Goal: Task Accomplishment & Management: Manage account settings

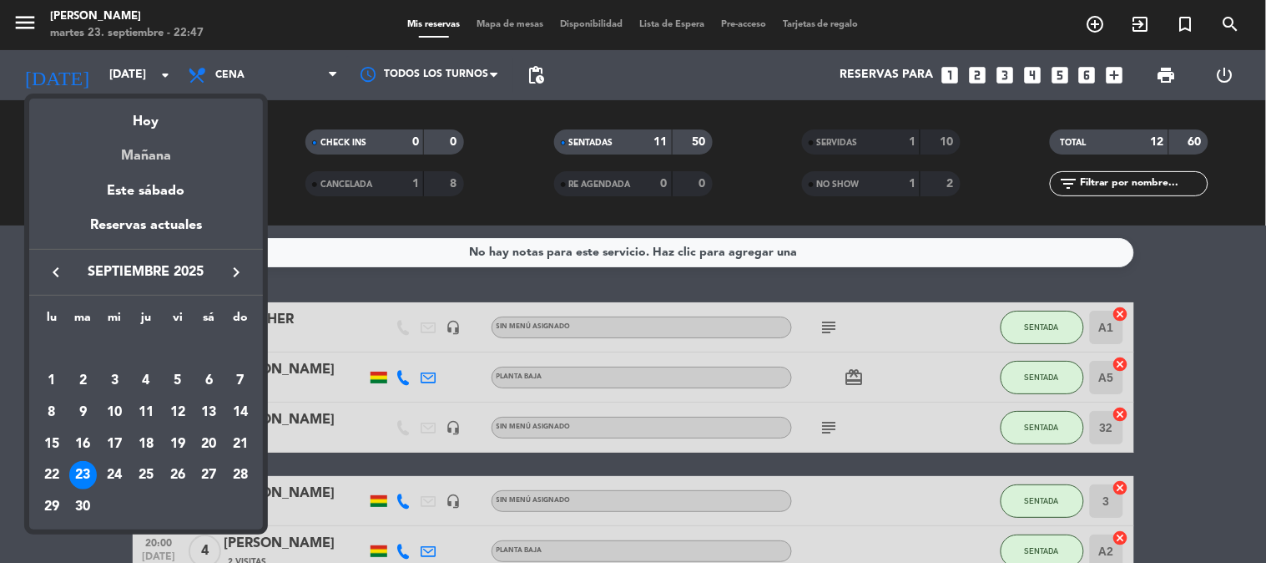
click at [145, 154] on div "Mañana" at bounding box center [146, 150] width 234 height 34
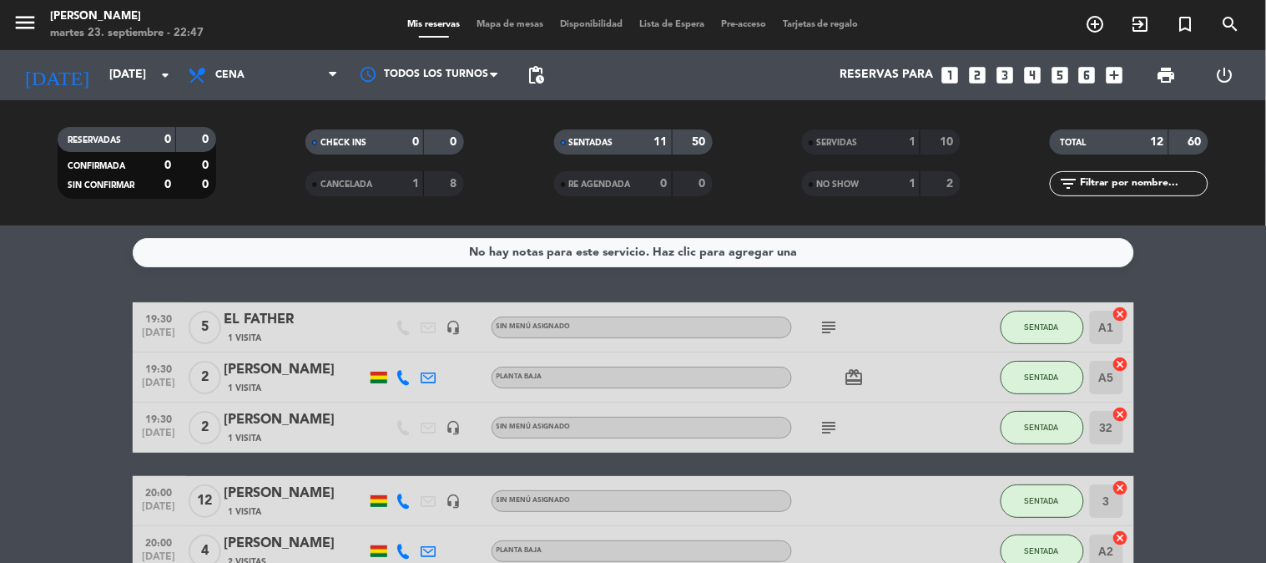
type input "[DATE]"
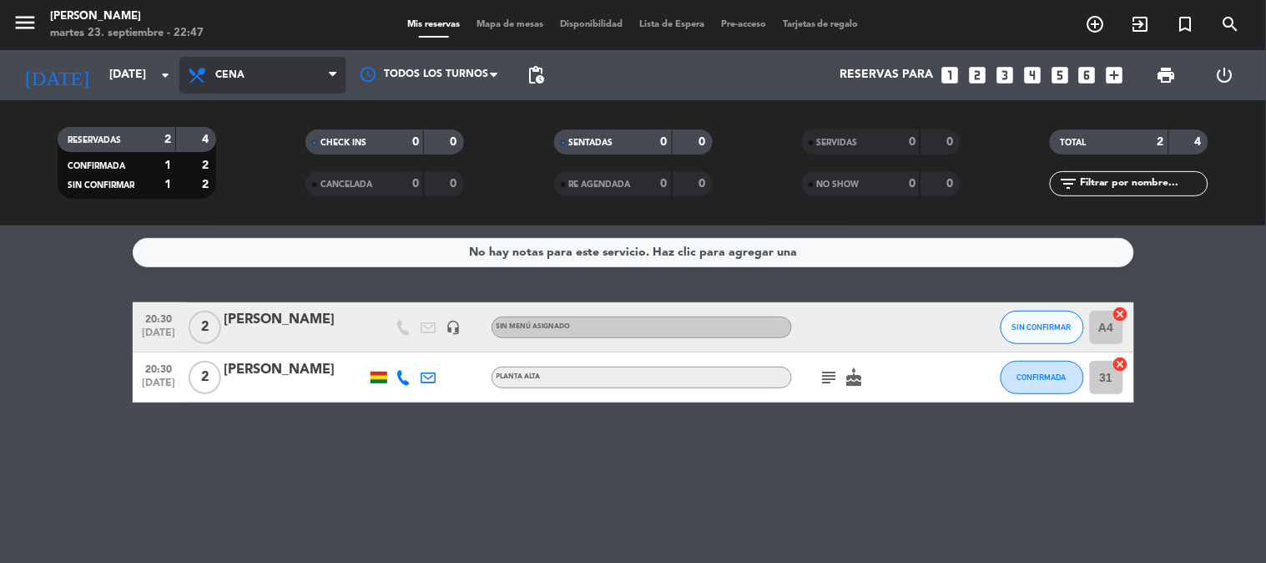
click at [245, 75] on span "Cena" at bounding box center [262, 75] width 167 height 37
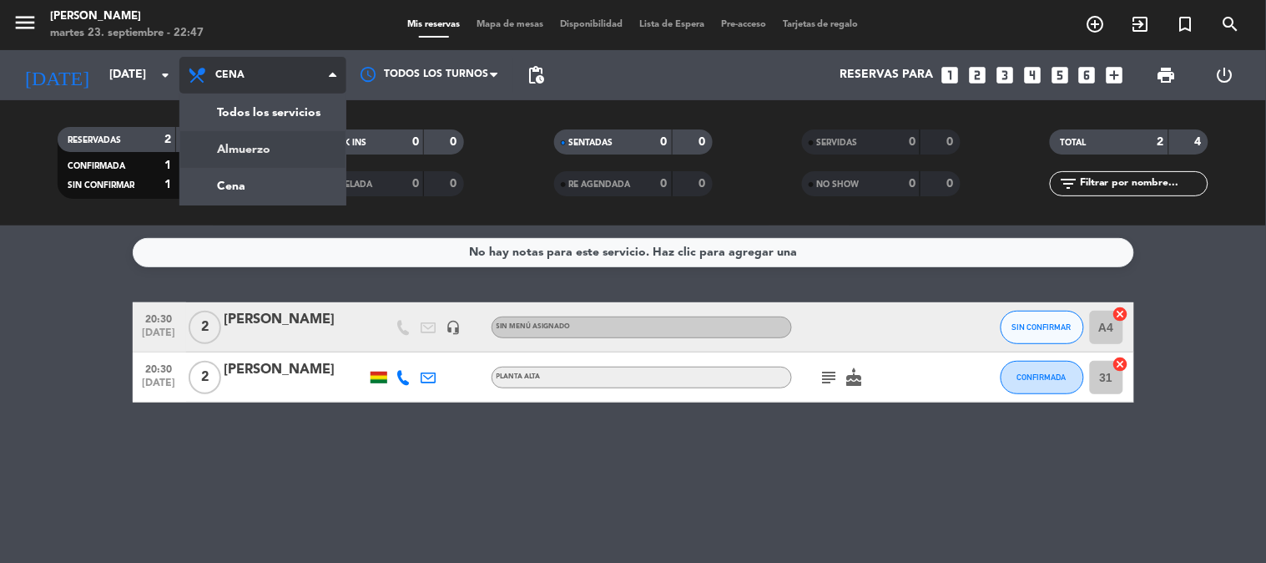
click at [243, 140] on div "menu [PERSON_NAME] [DATE] 23. septiembre - 22:47 Mis reservas Mapa de mesas Dis…" at bounding box center [633, 112] width 1266 height 225
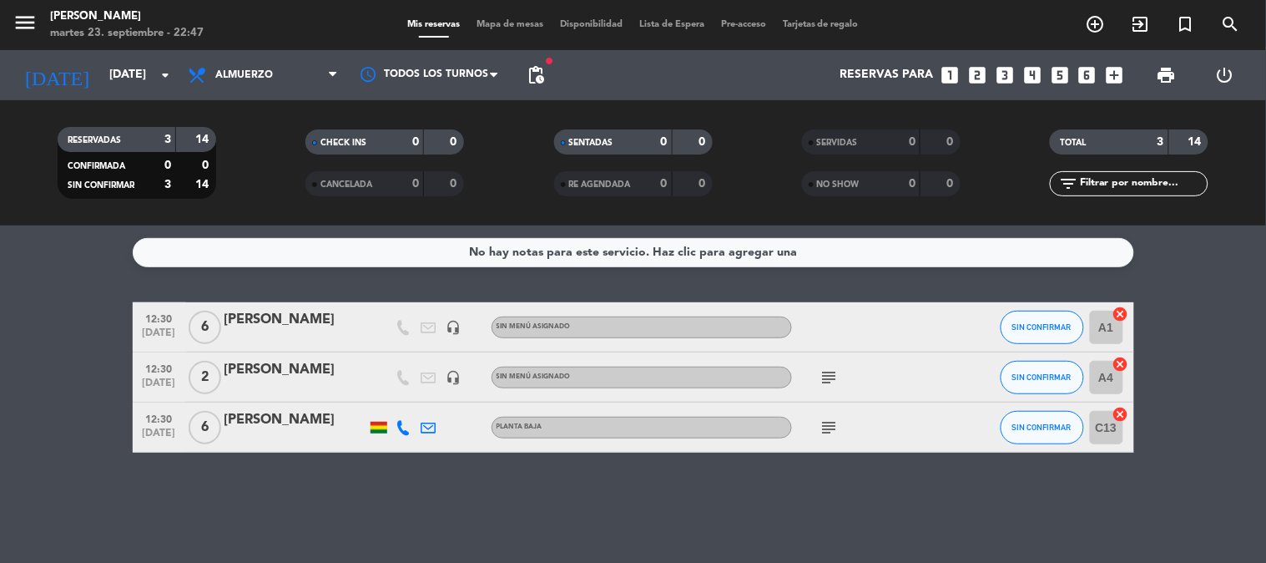
click at [71, 387] on bookings-row "12:30 [DATE] 6 [PERSON_NAME] headset_mic Sin menú asignado SIN CONFIRMAR A1 can…" at bounding box center [633, 377] width 1266 height 150
click at [832, 371] on icon "subject" at bounding box center [830, 377] width 20 height 20
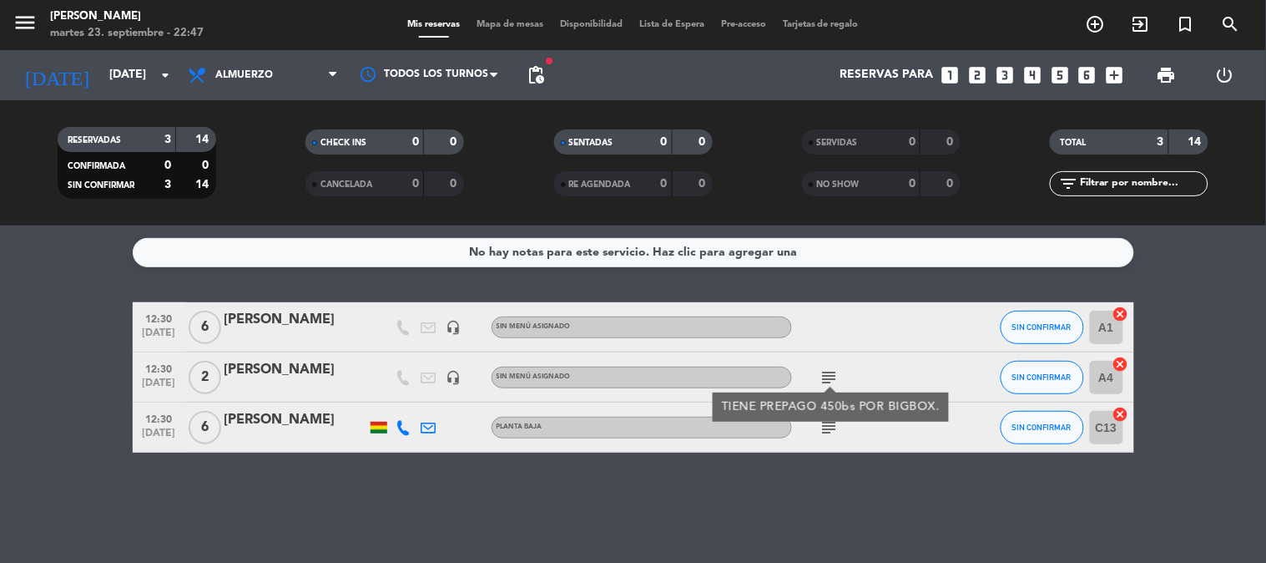
click at [830, 424] on icon "subject" at bounding box center [830, 427] width 20 height 20
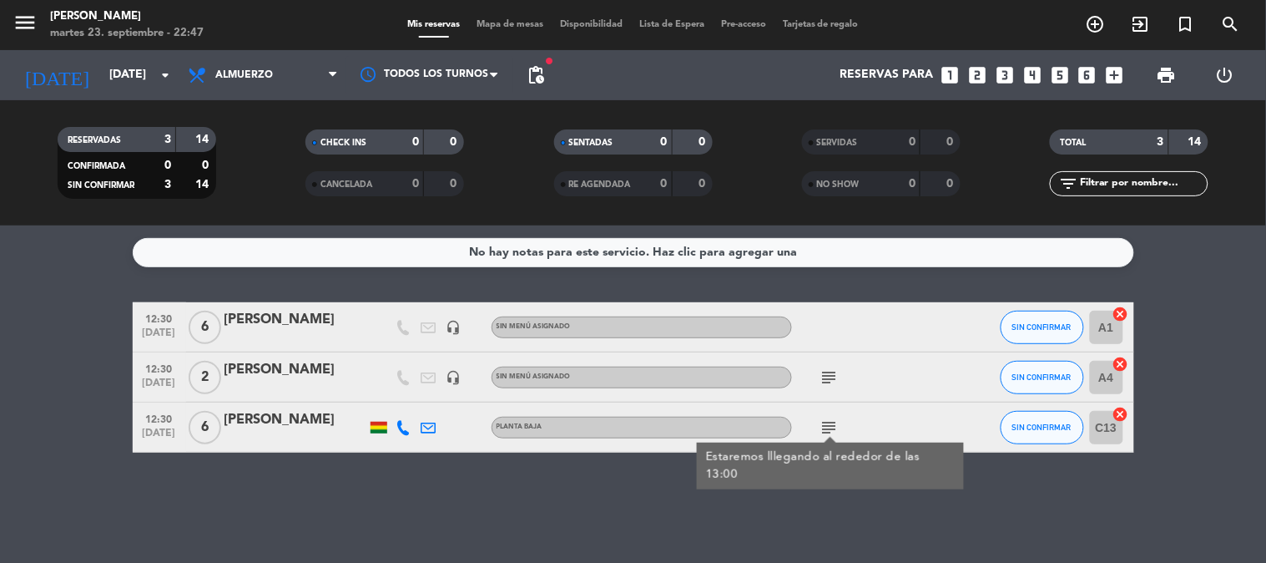
click at [68, 373] on bookings-row "12:30 [DATE] 6 [PERSON_NAME] headset_mic Sin menú asignado SIN CONFIRMAR A1 can…" at bounding box center [633, 377] width 1266 height 150
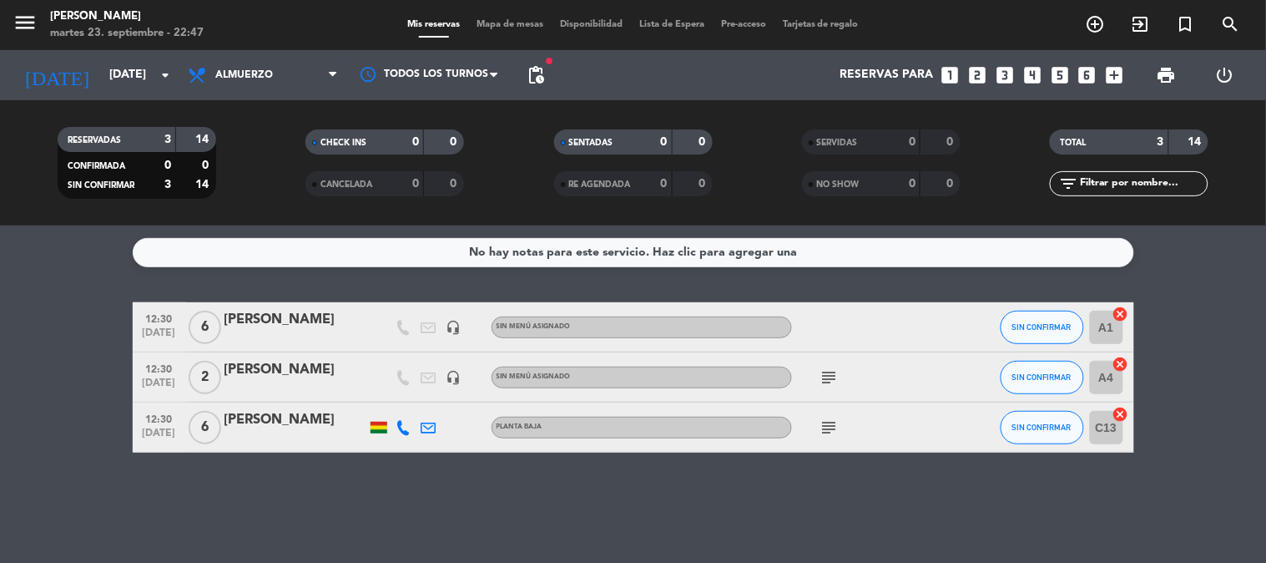
click at [67, 374] on bookings-row "12:30 [DATE] 6 [PERSON_NAME] headset_mic Sin menú asignado SIN CONFIRMAR A1 can…" at bounding box center [633, 377] width 1266 height 150
click at [4, 331] on bookings-row "12:30 [DATE] 6 [PERSON_NAME] headset_mic Sin menú asignado SIN CONFIRMAR A1 can…" at bounding box center [633, 377] width 1266 height 150
click at [839, 379] on icon "subject" at bounding box center [830, 377] width 20 height 20
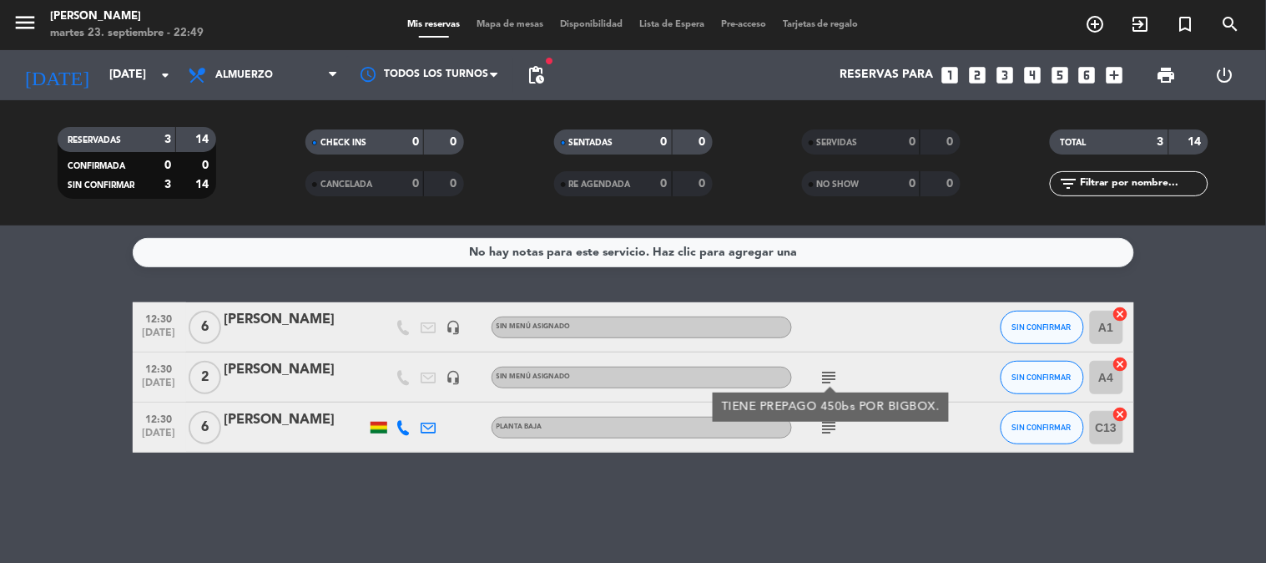
click at [832, 441] on div "subject" at bounding box center [867, 426] width 150 height 49
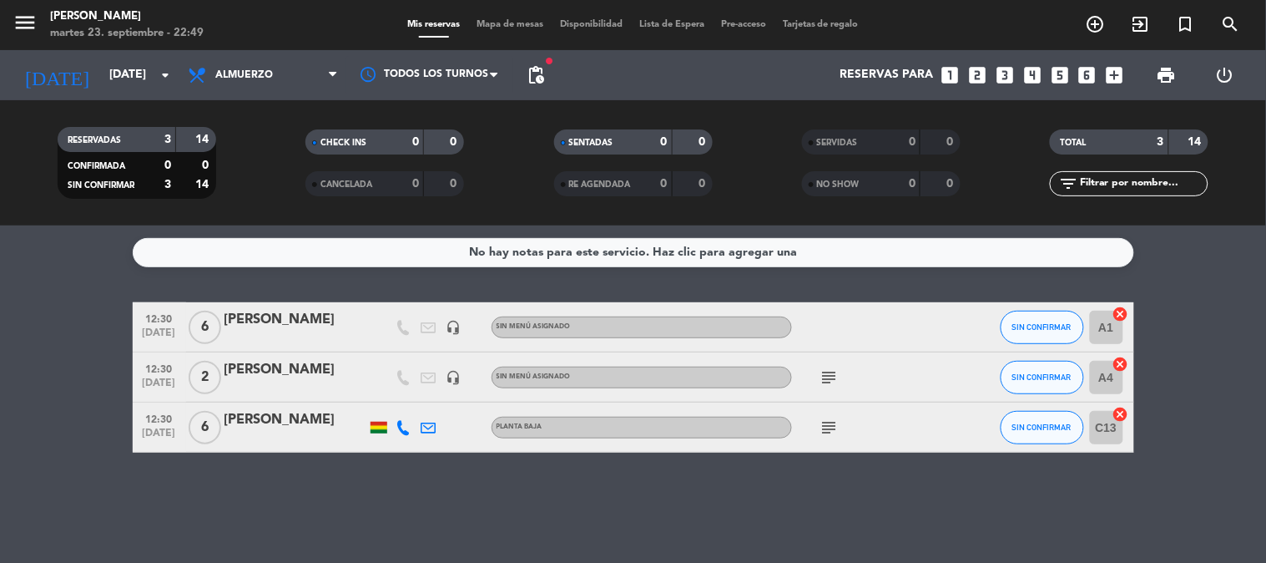
click at [831, 430] on icon "subject" at bounding box center [830, 427] width 20 height 20
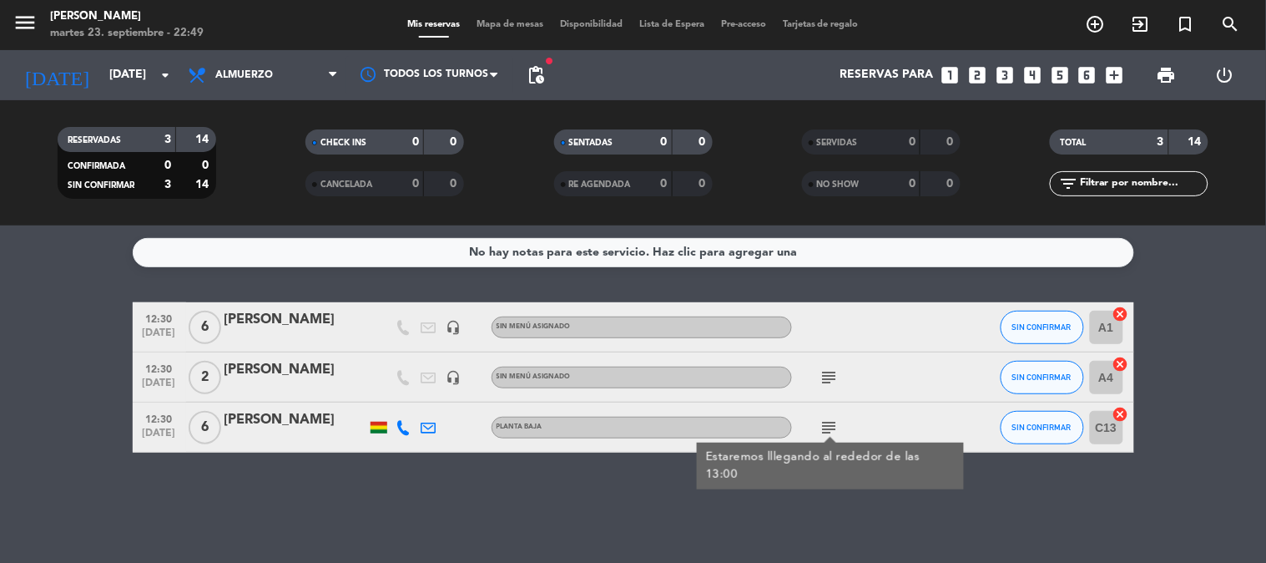
click at [870, 516] on div "No hay notas para este servicio. Haz clic para agregar una 12:30 [DATE] 6 [PERS…" at bounding box center [633, 393] width 1266 height 337
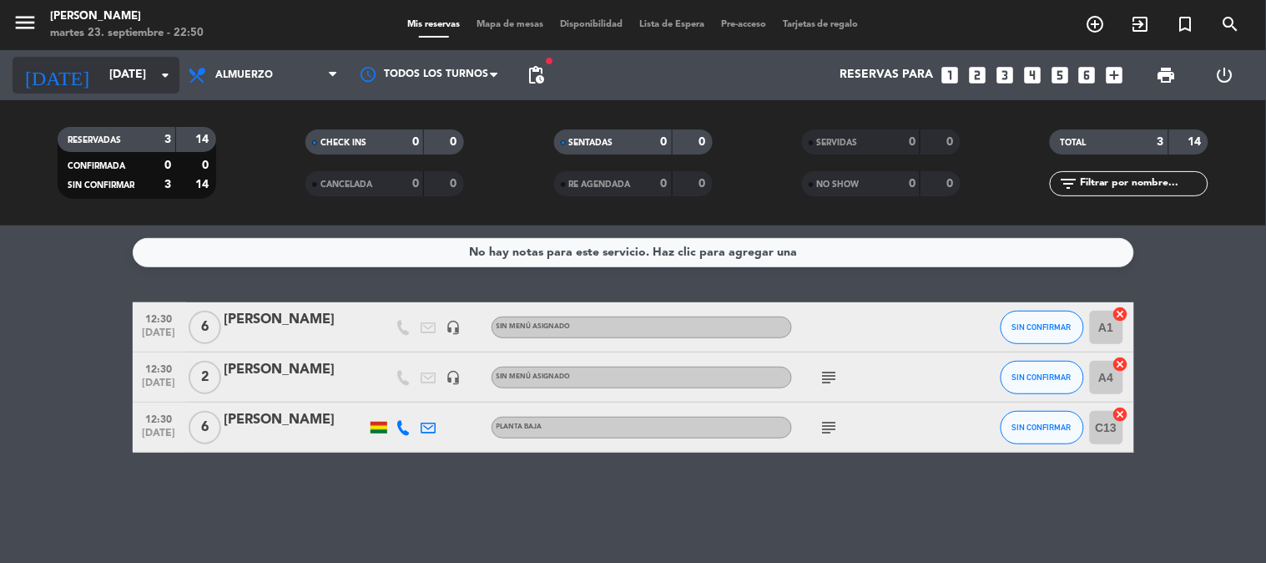
click at [26, 70] on icon "[DATE]" at bounding box center [57, 75] width 88 height 37
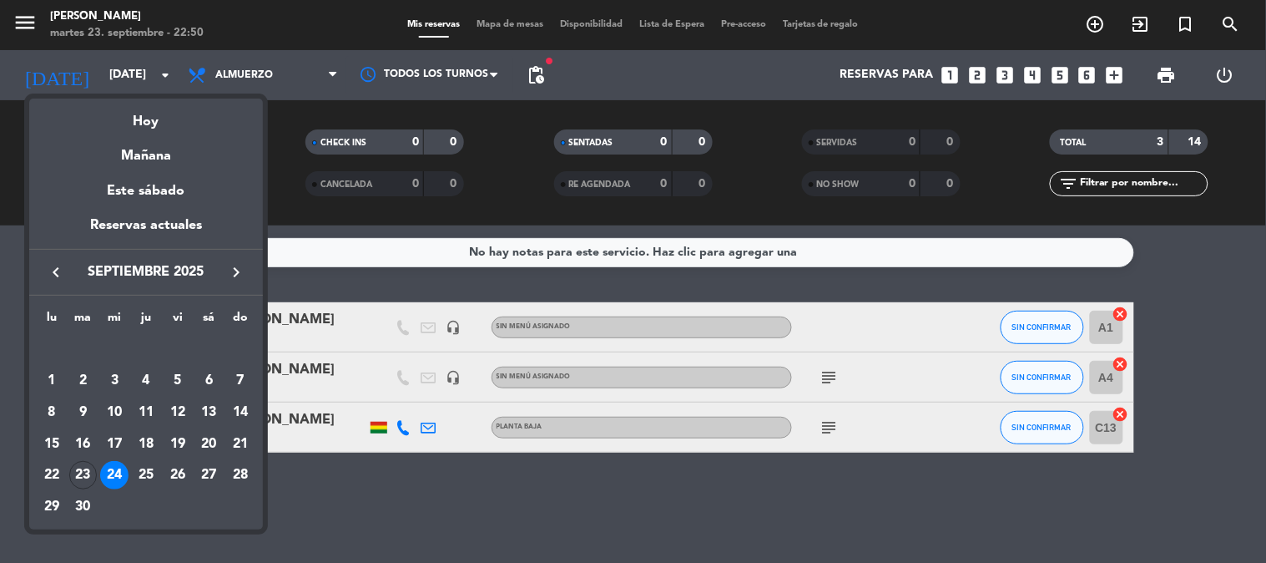
click at [28, 30] on div at bounding box center [633, 281] width 1266 height 563
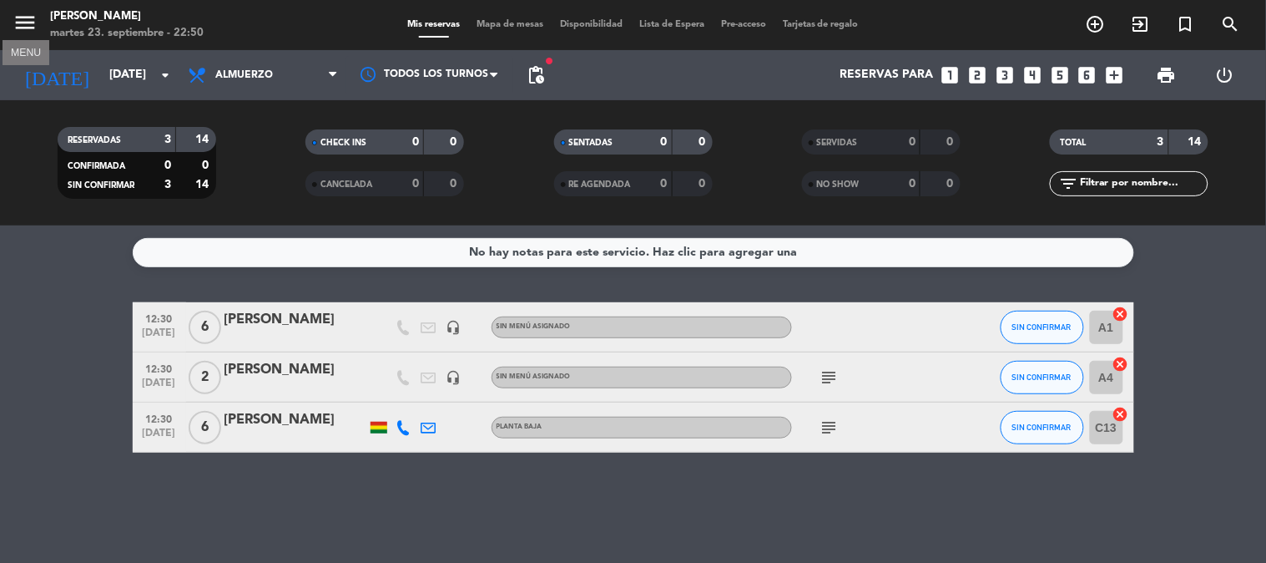
click at [28, 30] on icon "menu" at bounding box center [25, 22] width 25 height 25
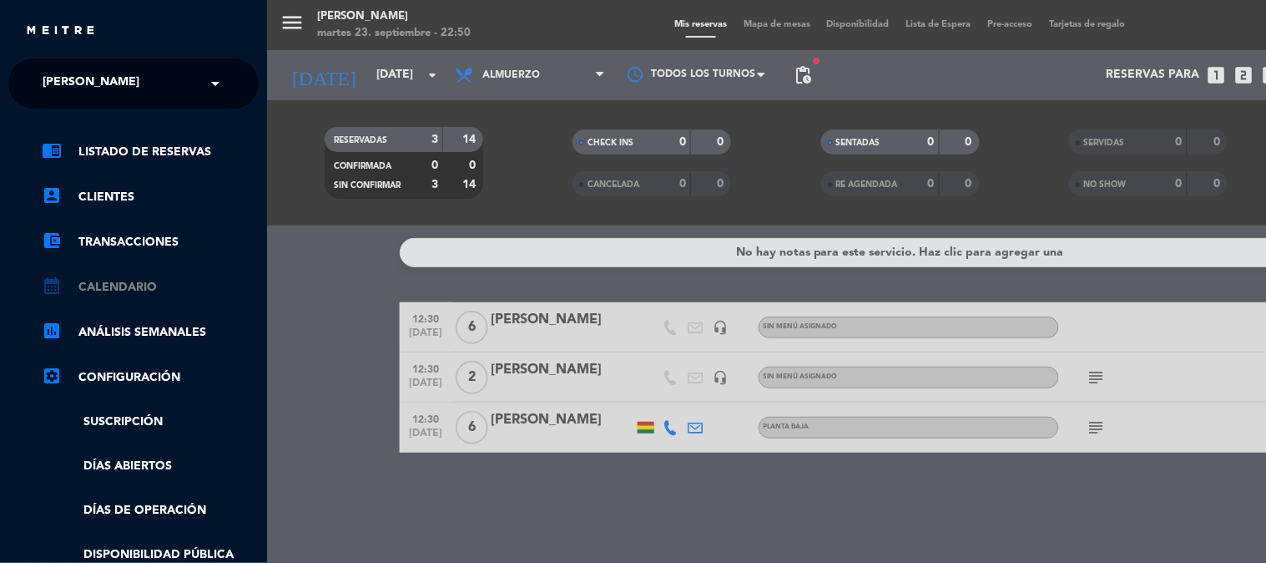
click at [123, 286] on link "calendar_month Calendario" at bounding box center [150, 287] width 217 height 20
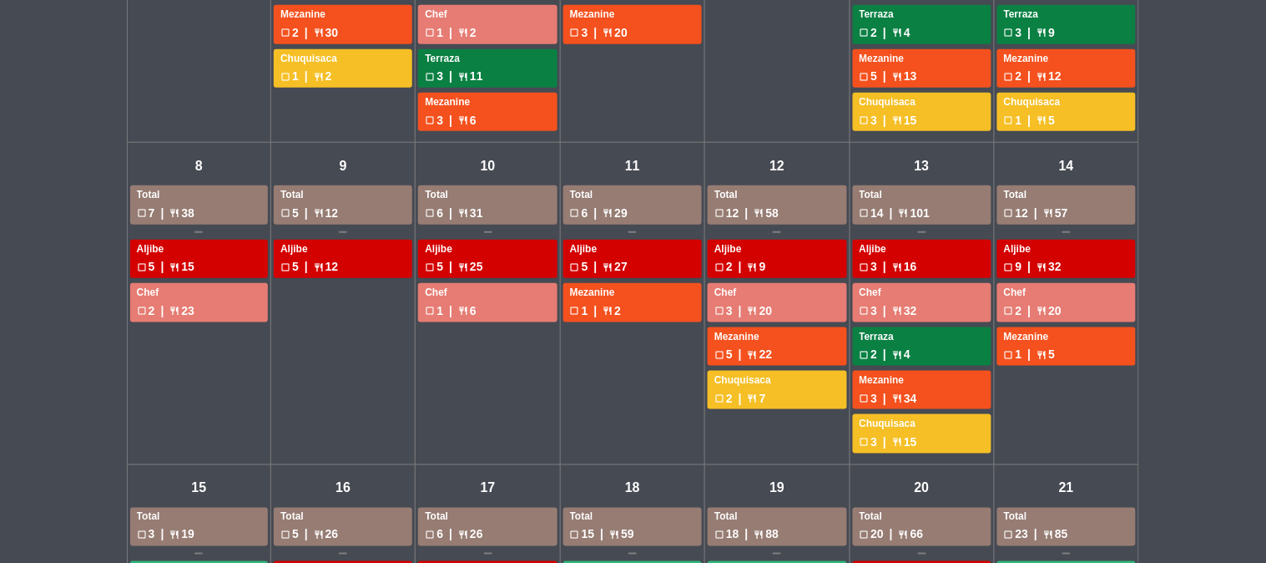
click at [735, 289] on div "Chef" at bounding box center [777, 293] width 125 height 17
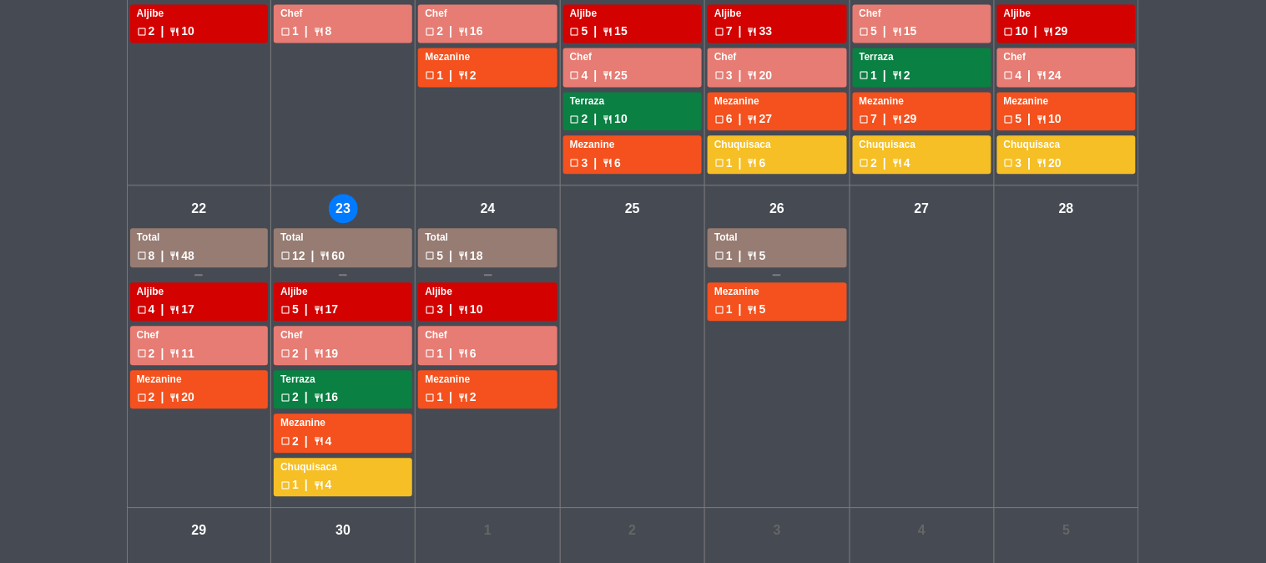
scroll to position [907, 0]
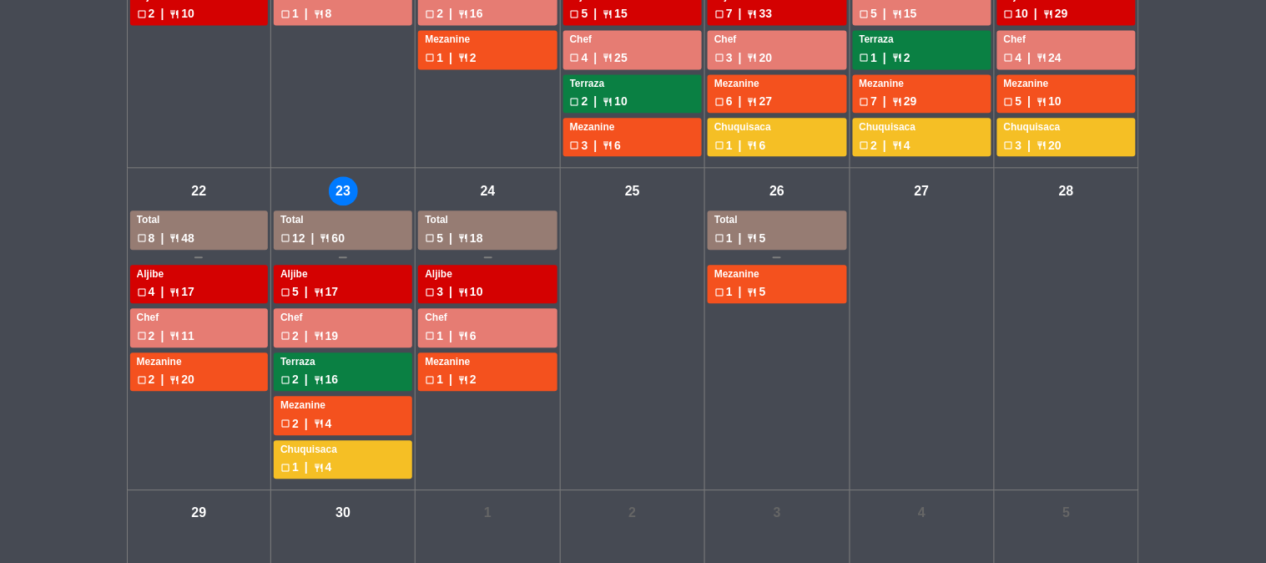
scroll to position [924, 0]
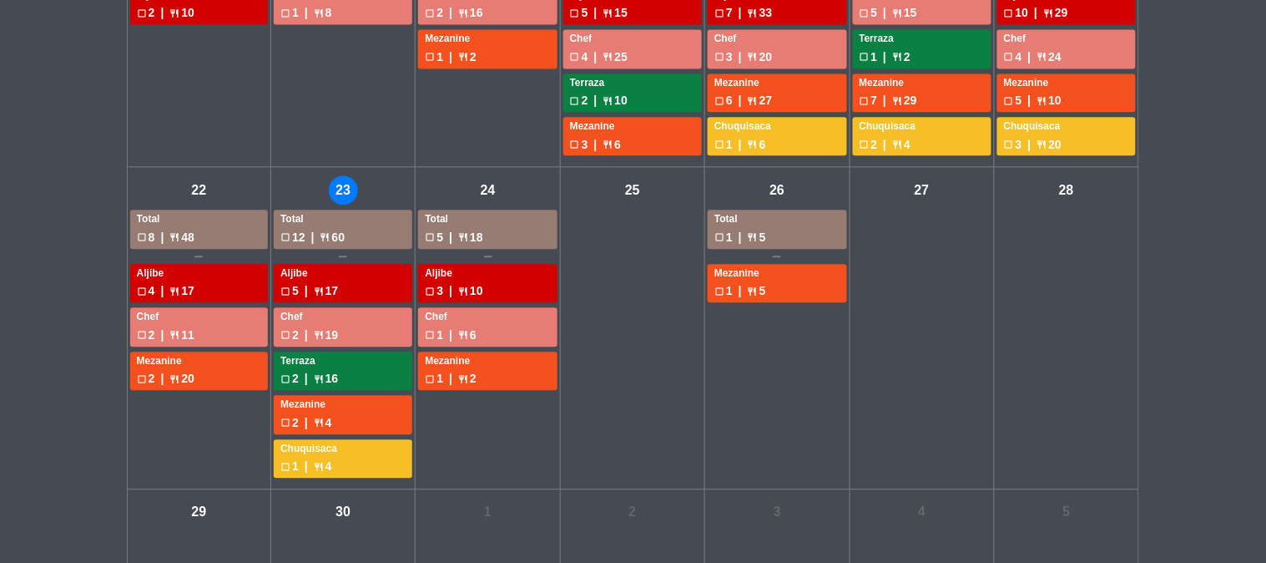
click at [627, 214] on div "jue - 25" at bounding box center [633, 328] width 144 height 322
click at [498, 179] on div "mié - 24" at bounding box center [487, 189] width 29 height 29
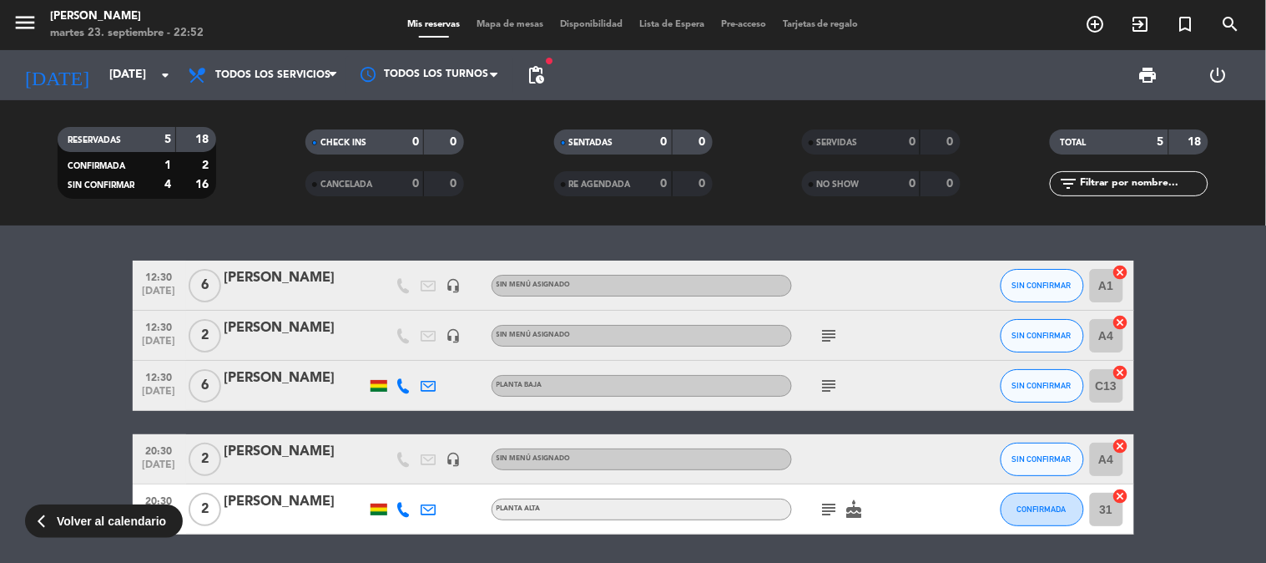
click at [17, 407] on bookings-row "12:30 [DATE] 6 [PERSON_NAME] headset_mic Sin menú asignado SIN CONFIRMAR A1 can…" at bounding box center [633, 397] width 1266 height 274
click at [0, 464] on bookings-row "12:30 [DATE] 6 [PERSON_NAME] headset_mic Sin menú asignado SIN CONFIRMAR A1 can…" at bounding box center [633, 397] width 1266 height 274
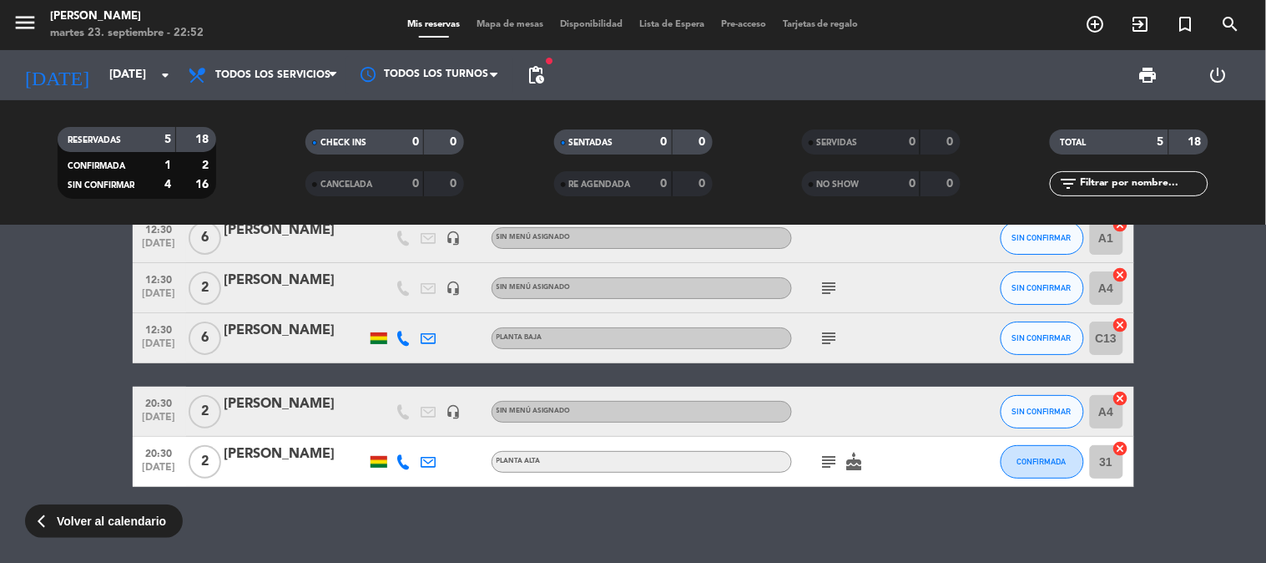
scroll to position [54, 0]
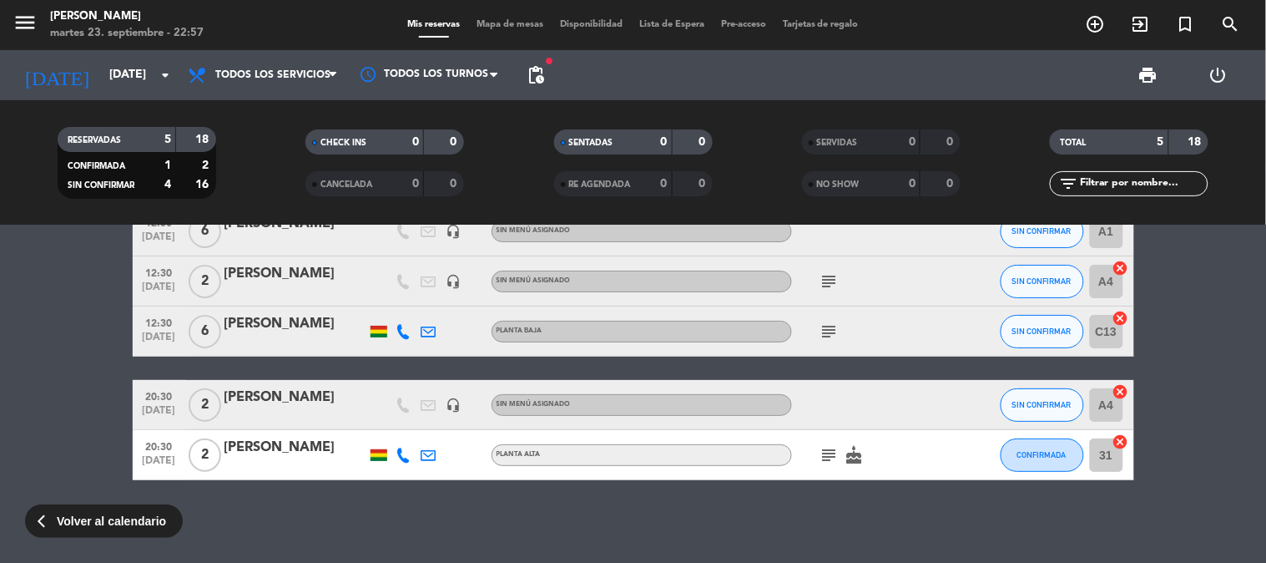
click at [0, 419] on bookings-row "12:30 [DATE] 6 [PERSON_NAME] headset_mic Sin menú asignado SIN CONFIRMAR A1 can…" at bounding box center [633, 343] width 1266 height 274
click at [1247, 427] on bookings-row "12:30 [DATE] 6 [PERSON_NAME] headset_mic Sin menú asignado SIN CONFIRMAR A1 can…" at bounding box center [633, 343] width 1266 height 274
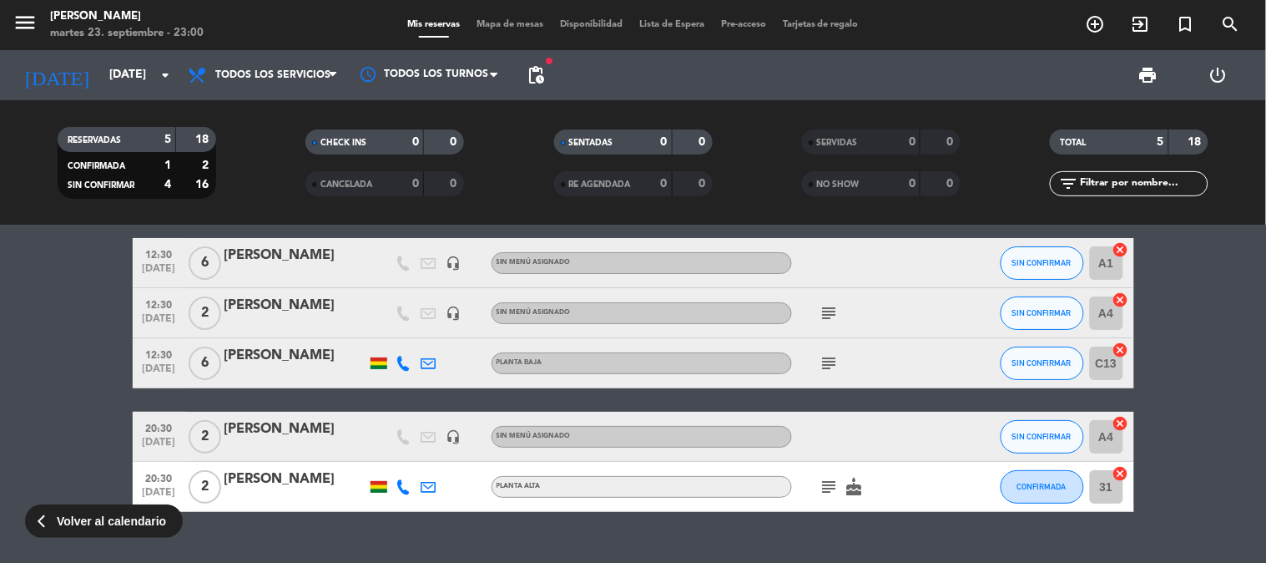
scroll to position [0, 0]
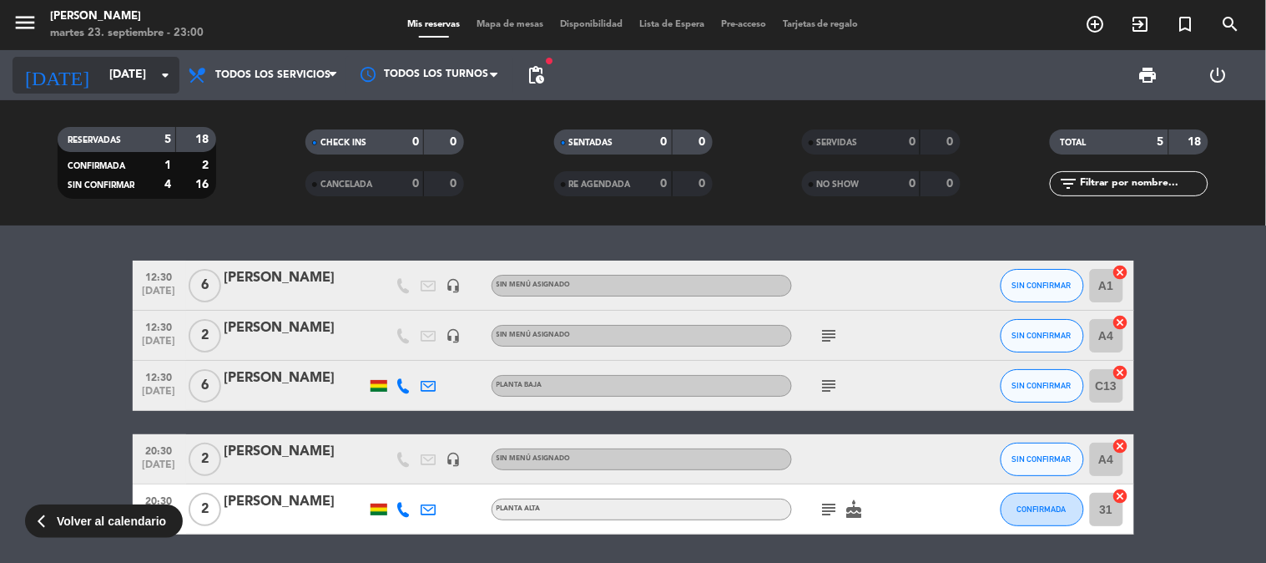
click at [107, 83] on input "[DATE]" at bounding box center [180, 75] width 159 height 30
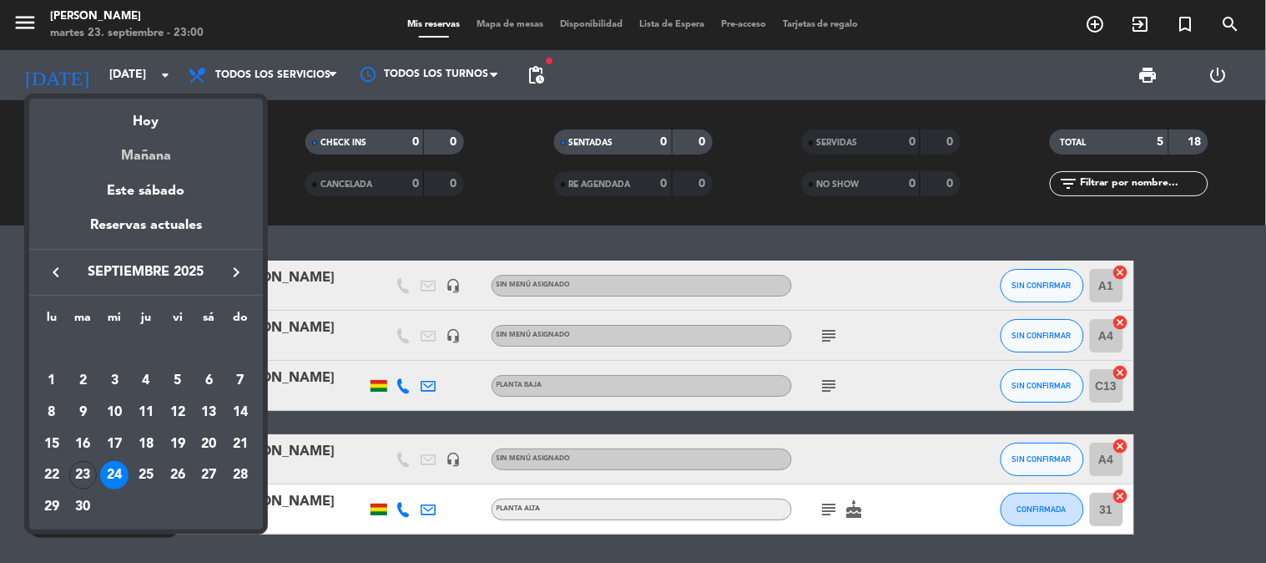
click at [167, 153] on div "Mañana" at bounding box center [146, 150] width 234 height 34
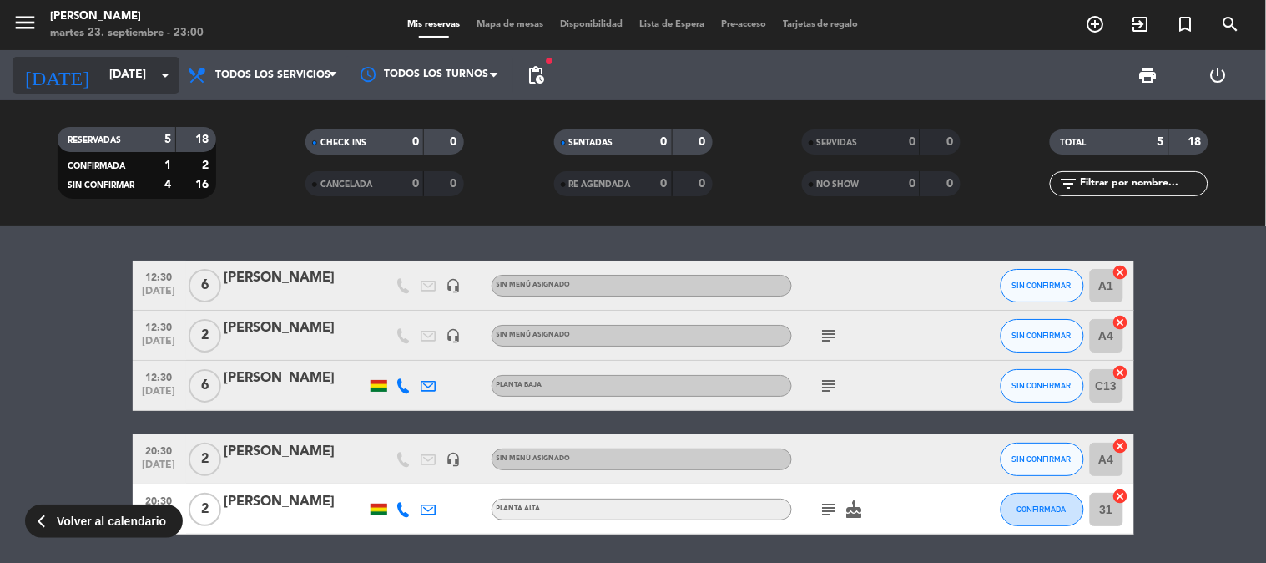
click at [109, 60] on input "[DATE]" at bounding box center [180, 75] width 159 height 30
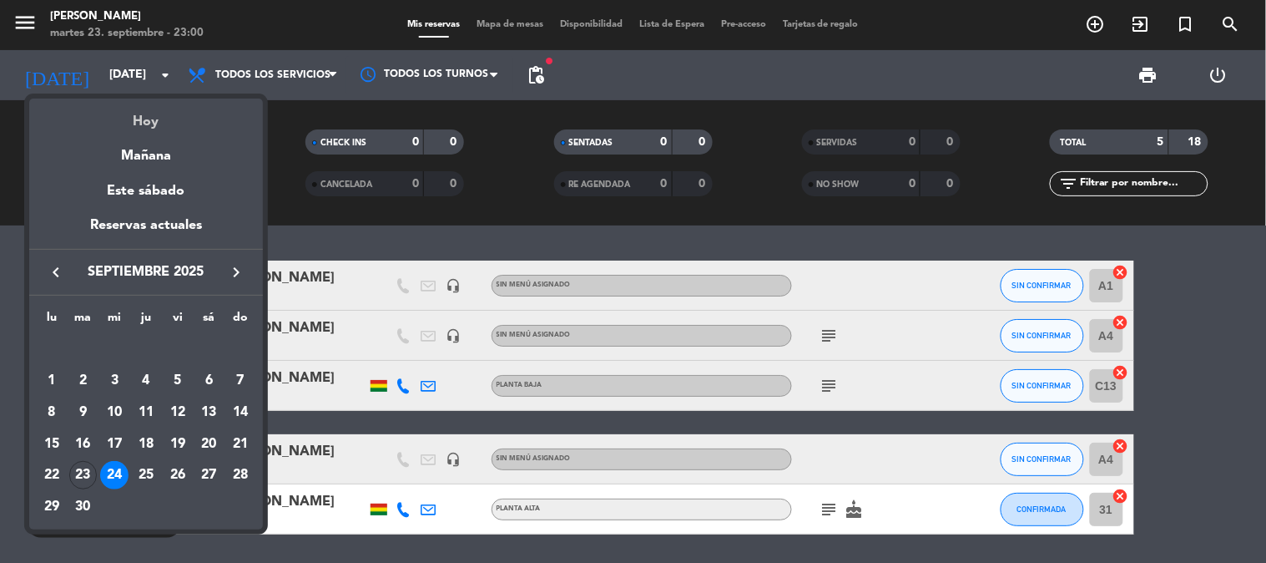
click at [139, 113] on div "Hoy" at bounding box center [146, 116] width 234 height 34
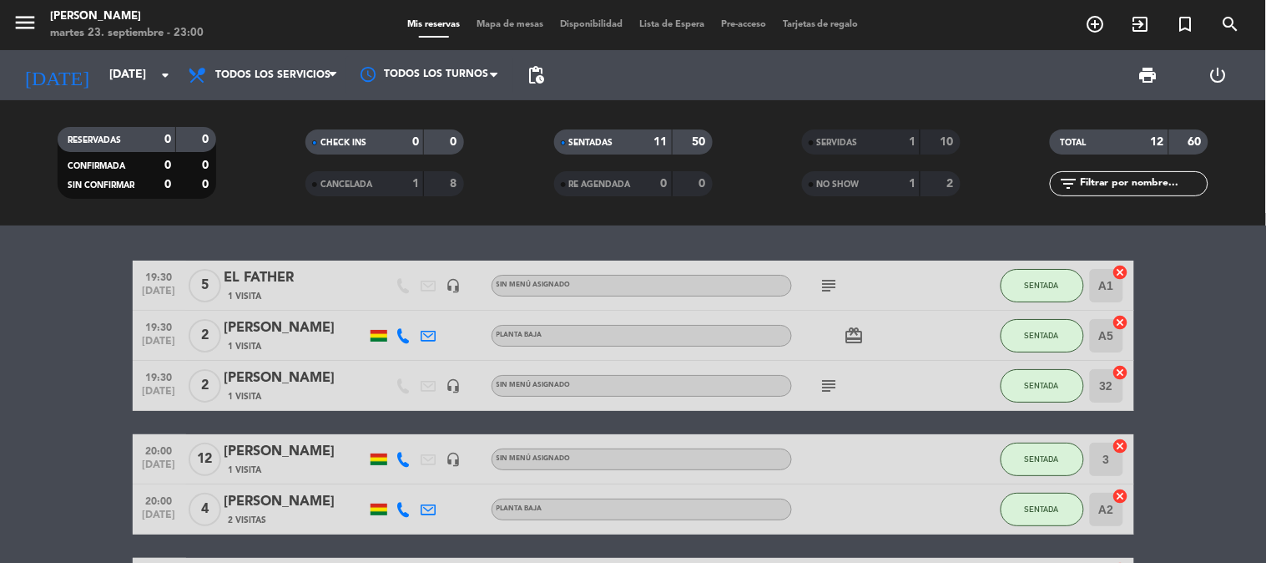
click at [60, 349] on bookings-row "19:30 [DATE] 5 EL FATHER [DEMOGRAPHIC_DATA] Visita headset_mic Sin menú asignad…" at bounding box center [633, 559] width 1266 height 598
click at [101, 83] on input "[DATE]" at bounding box center [180, 75] width 159 height 30
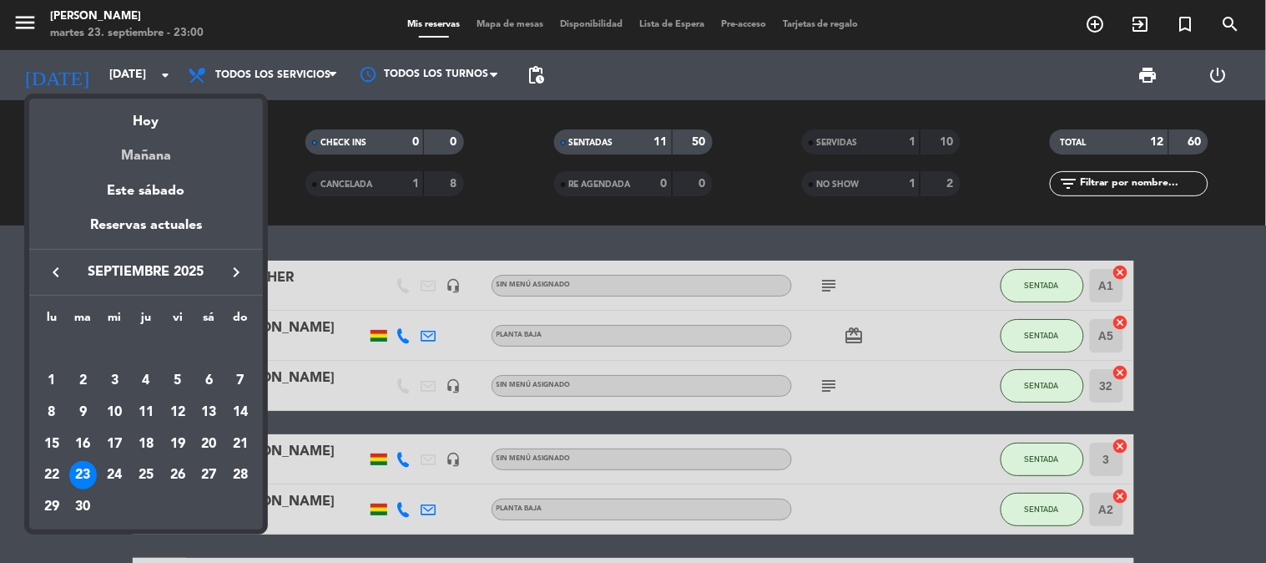
click at [126, 136] on div "Mañana" at bounding box center [146, 150] width 234 height 34
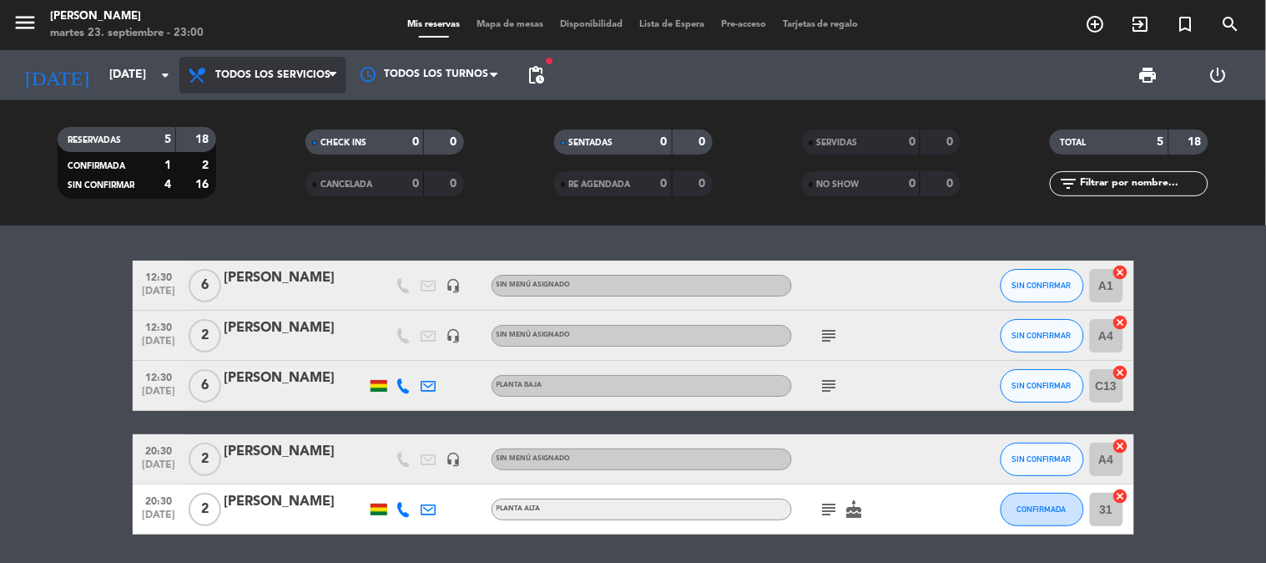
click at [261, 59] on span "Todos los servicios" at bounding box center [262, 75] width 167 height 37
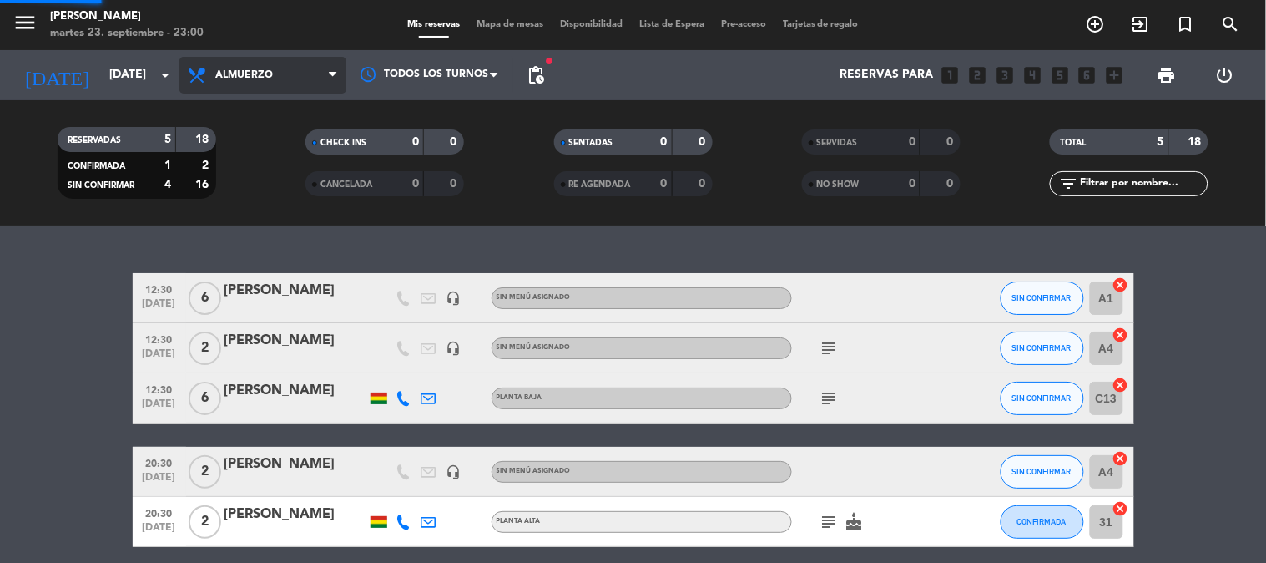
click at [240, 136] on div "menu [PERSON_NAME] [DATE] 23. septiembre - 23:00 Mis reservas Mapa de mesas Dis…" at bounding box center [633, 112] width 1266 height 225
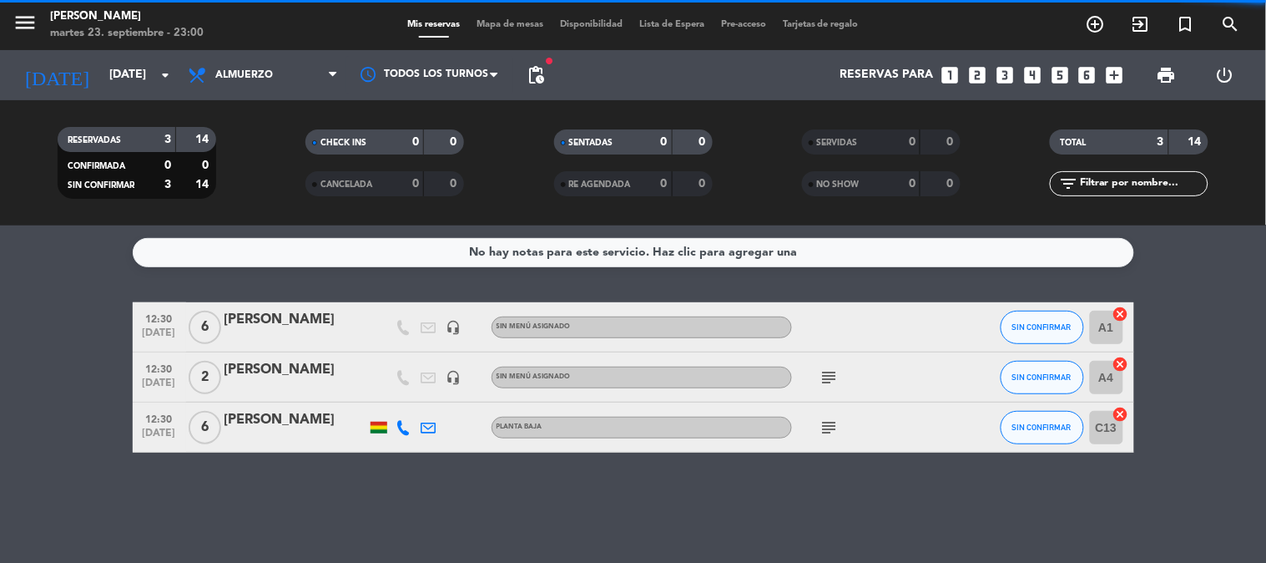
click at [69, 293] on div "No hay notas para este servicio. Haz clic para agregar una 12:30 [DATE] 6 [PERS…" at bounding box center [633, 393] width 1266 height 337
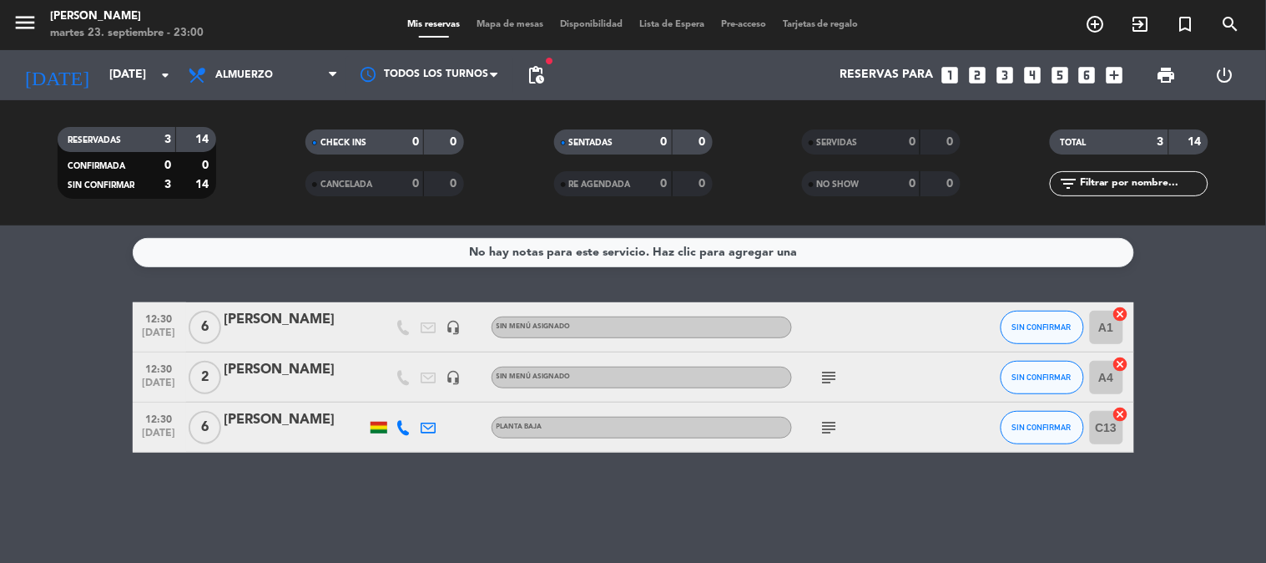
click at [827, 380] on icon "subject" at bounding box center [830, 377] width 20 height 20
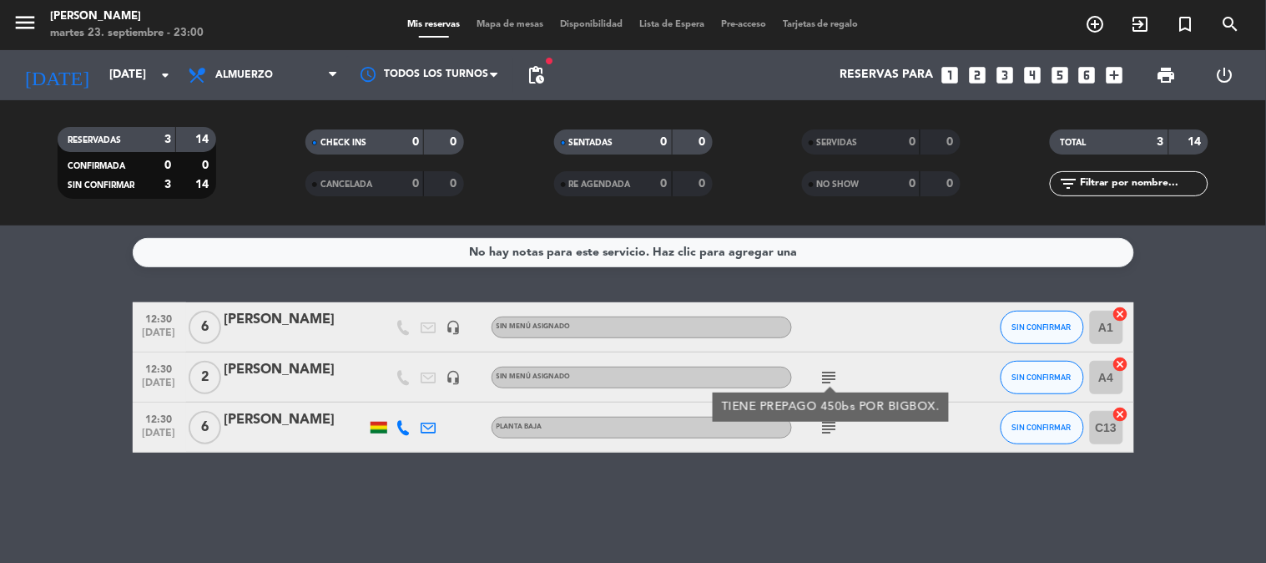
click at [827, 380] on icon "subject" at bounding box center [830, 377] width 20 height 20
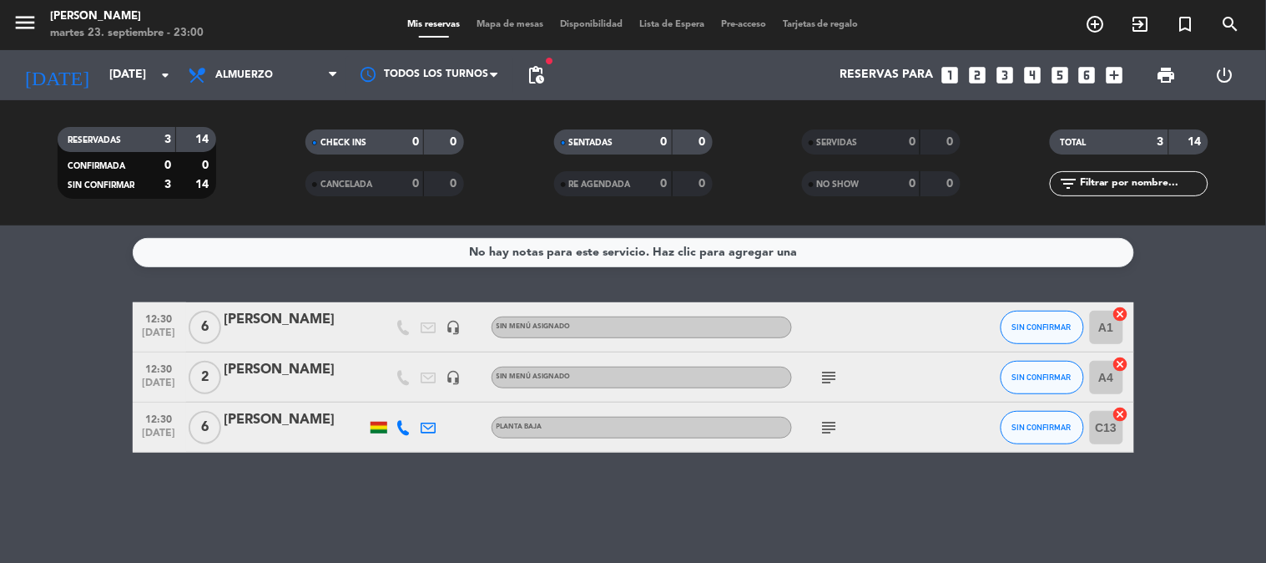
click at [827, 380] on icon "subject" at bounding box center [830, 377] width 20 height 20
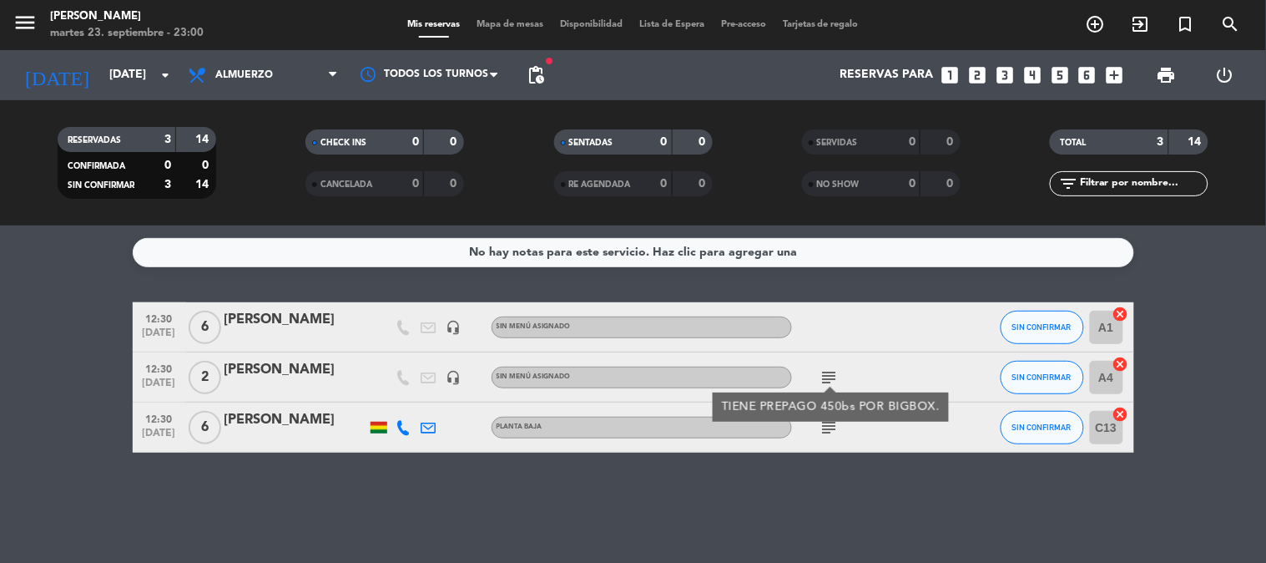
click at [829, 394] on div "TIENE PREPAGO 450bs POR BIGBOX." at bounding box center [831, 406] width 236 height 29
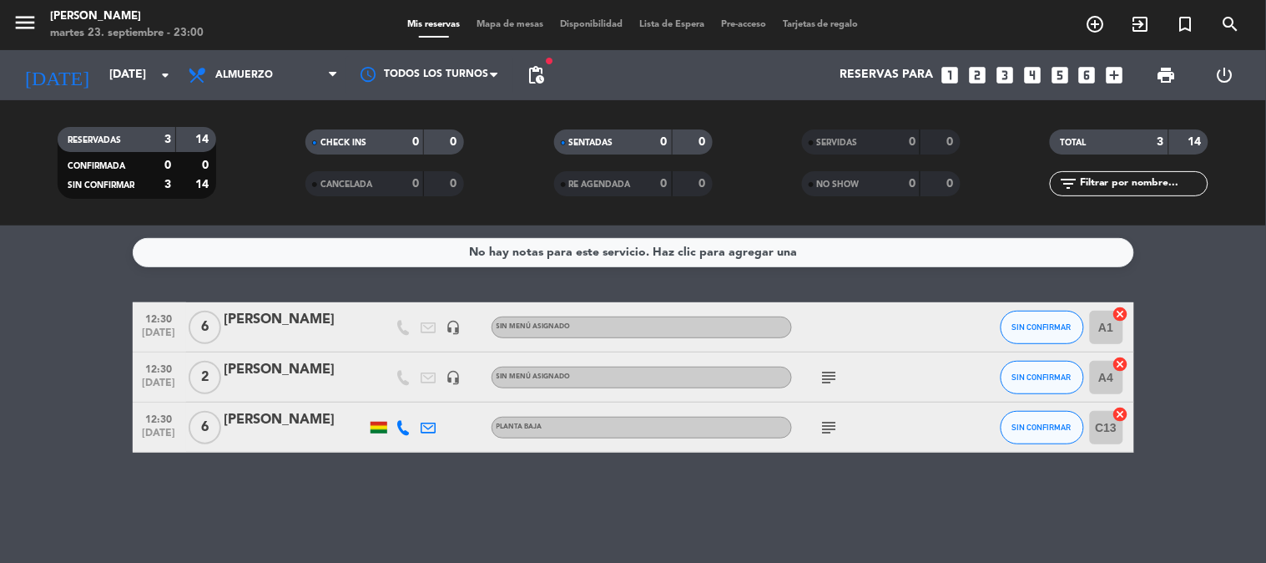
click at [831, 432] on icon "subject" at bounding box center [830, 427] width 20 height 20
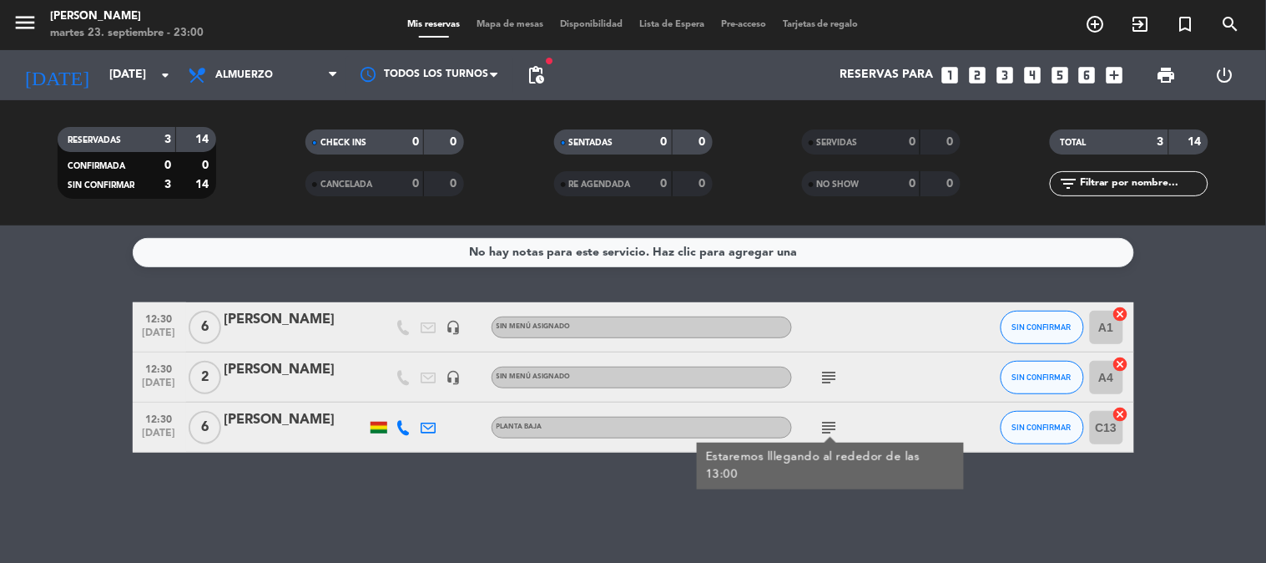
click at [831, 432] on icon "subject" at bounding box center [830, 427] width 20 height 20
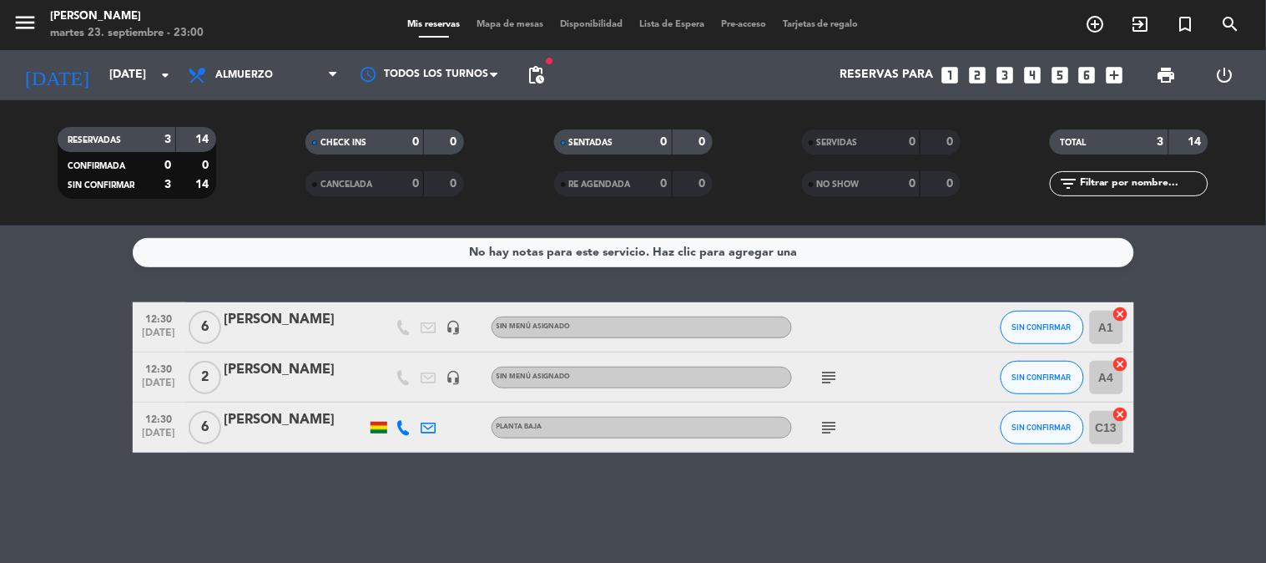
click at [821, 469] on div "No hay notas para este servicio. Haz clic para agregar una 12:30 [DATE] 6 [PERS…" at bounding box center [633, 393] width 1266 height 337
click at [102, 80] on input "[DATE]" at bounding box center [180, 75] width 159 height 30
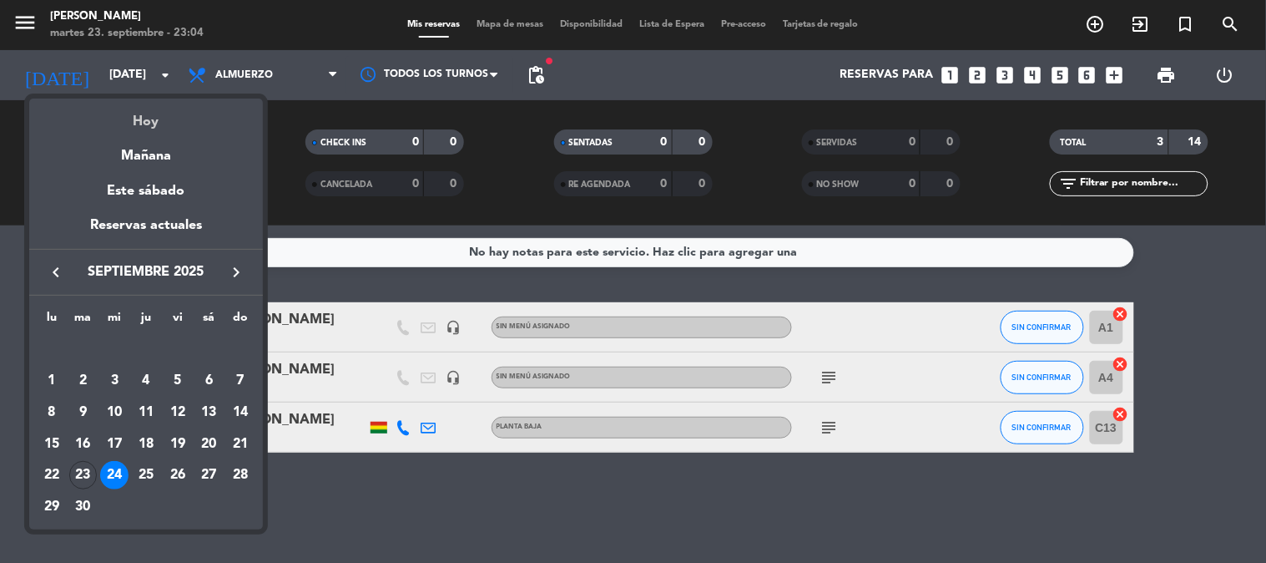
click at [128, 109] on div "Hoy" at bounding box center [146, 116] width 234 height 34
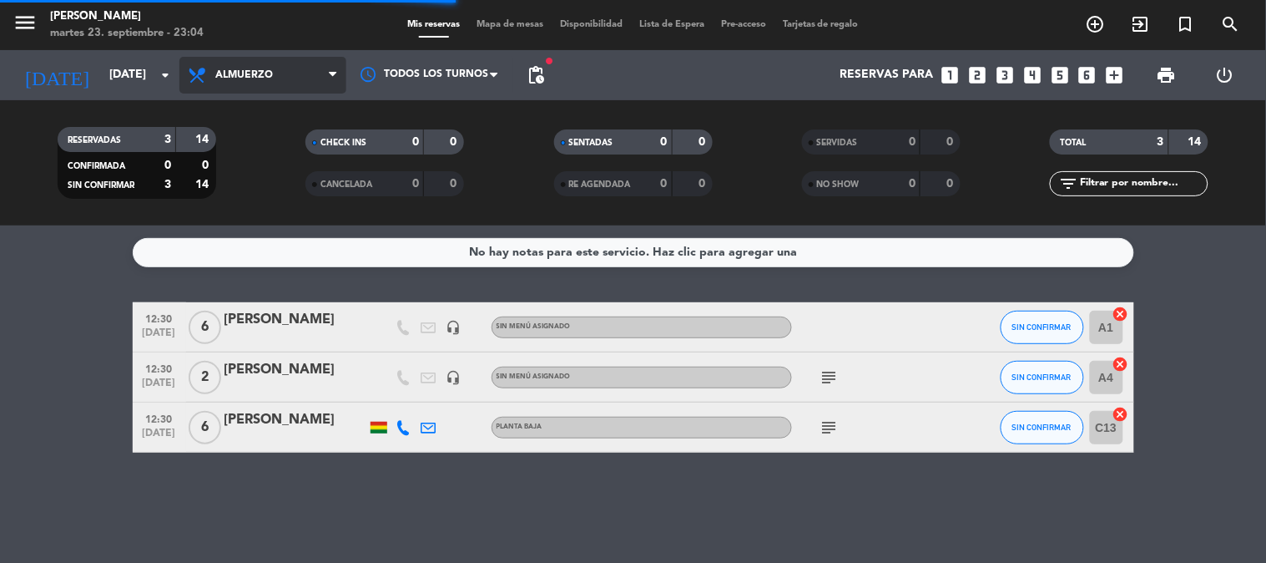
click at [289, 68] on span "Almuerzo" at bounding box center [262, 75] width 167 height 37
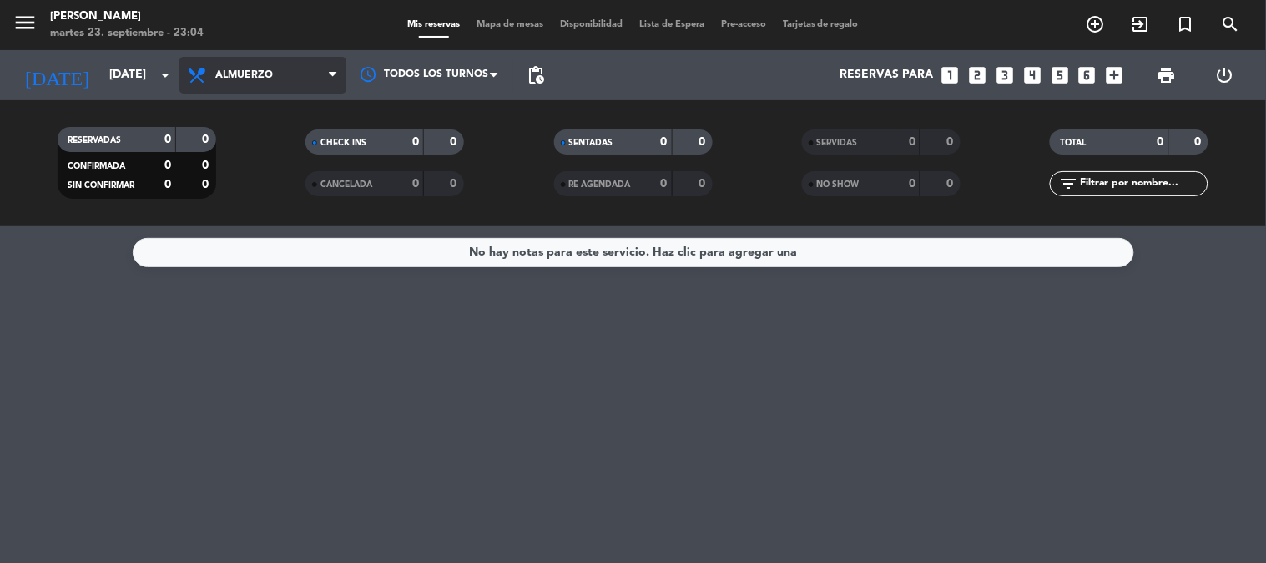
click at [256, 77] on span "Almuerzo" at bounding box center [244, 75] width 58 height 12
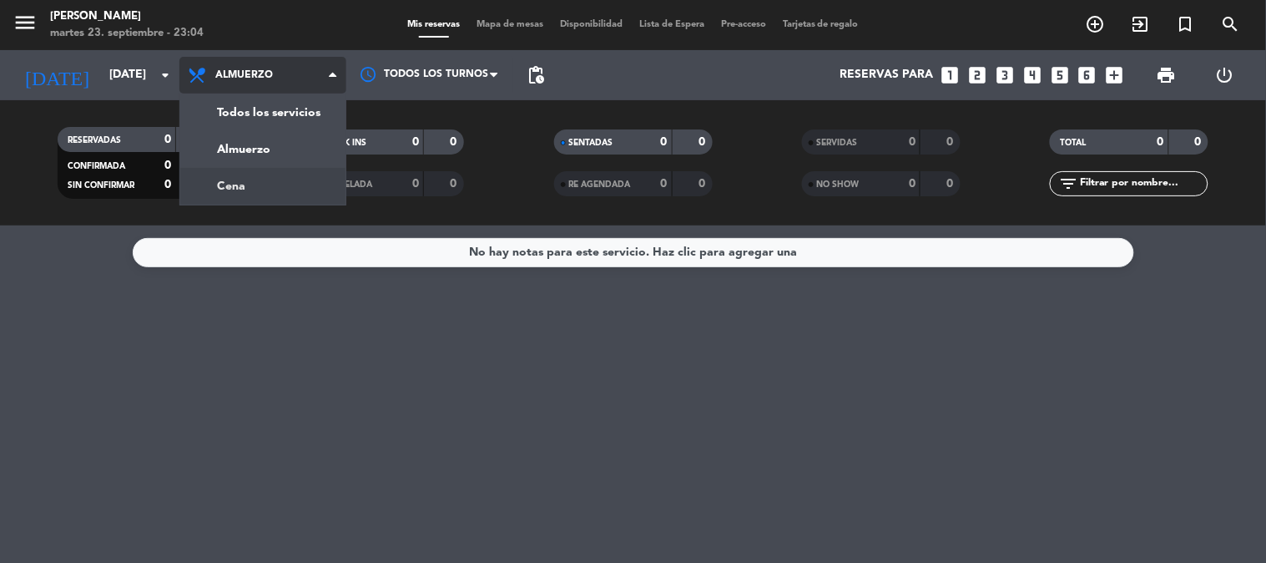
click at [245, 187] on div "menu [PERSON_NAME] [DATE] 23. septiembre - 23:04 Mis reservas Mapa de mesas Dis…" at bounding box center [633, 112] width 1266 height 225
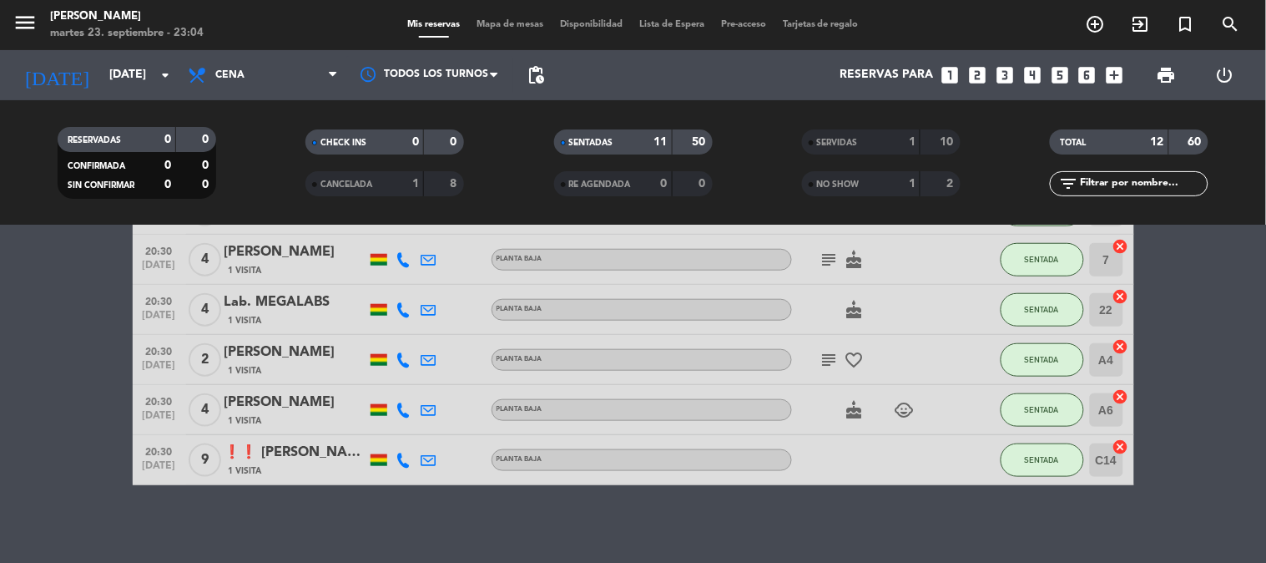
scroll to position [420, 0]
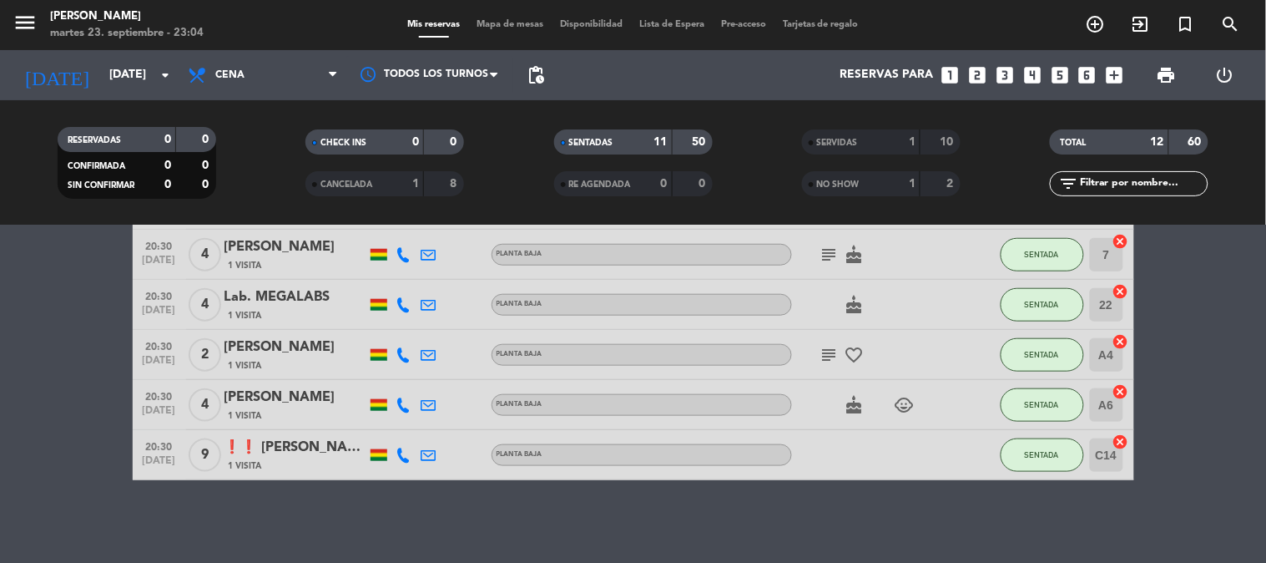
click at [0, 423] on bookings-row "19:30 [DATE] 5 EL FATHER [DEMOGRAPHIC_DATA] Visita headset_mic Sin menú asignad…" at bounding box center [633, 181] width 1266 height 598
click at [336, 189] on div "CANCELADA" at bounding box center [348, 183] width 77 height 19
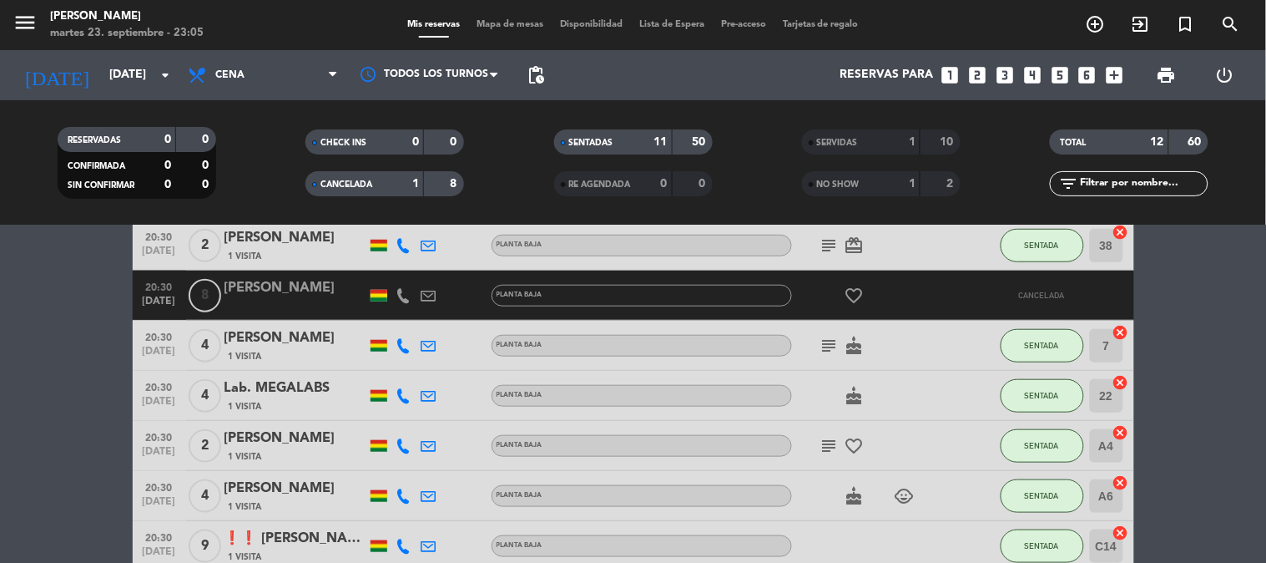
scroll to position [376, 0]
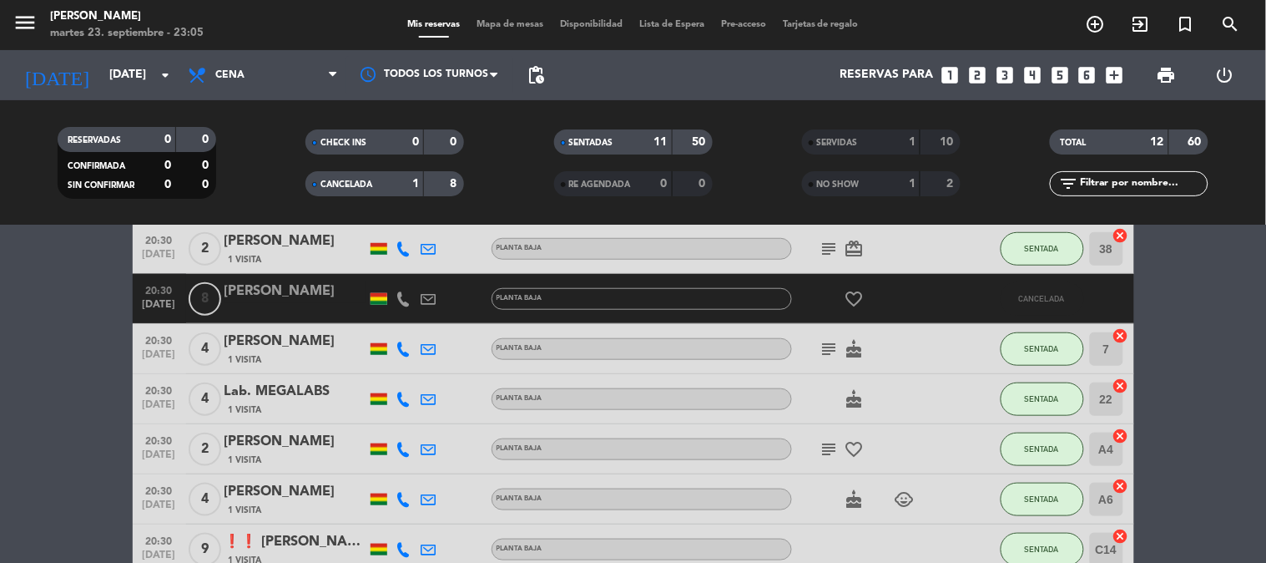
click at [853, 292] on icon "favorite_border" at bounding box center [855, 299] width 20 height 20
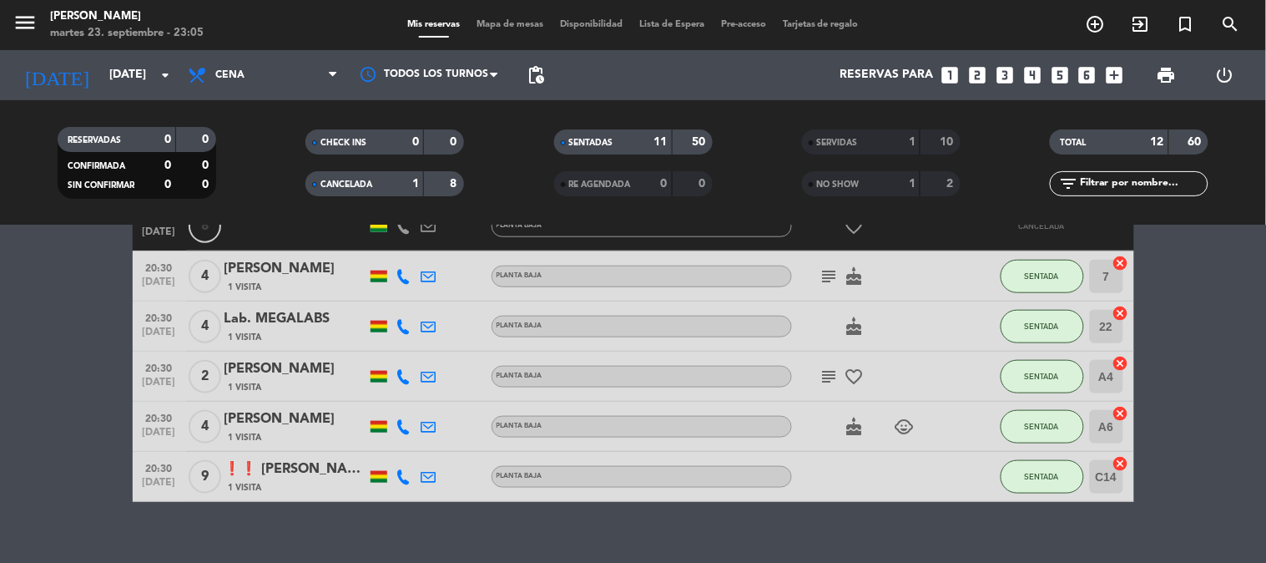
scroll to position [470, 0]
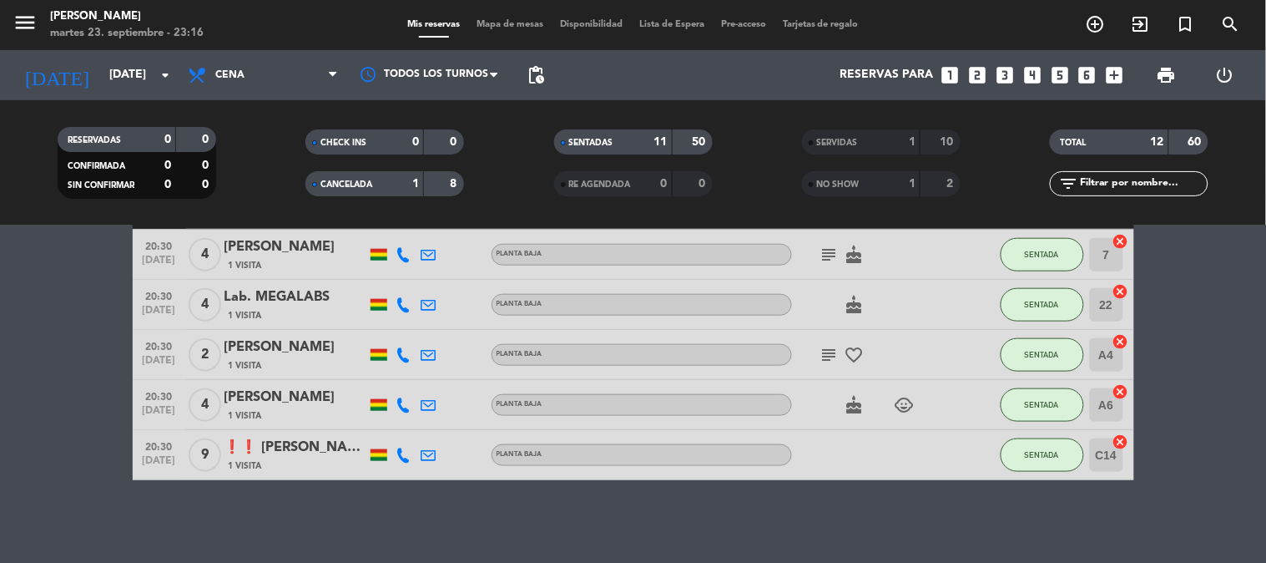
click at [13, 381] on bookings-row "19:30 [DATE] 5 EL FATHER [DEMOGRAPHIC_DATA] Visita headset_mic Sin menú asignad…" at bounding box center [633, 156] width 1266 height 648
click at [67, 441] on bookings-row "19:30 [DATE] 5 EL FATHER [DEMOGRAPHIC_DATA] Visita headset_mic Sin menú asignad…" at bounding box center [633, 156] width 1266 height 648
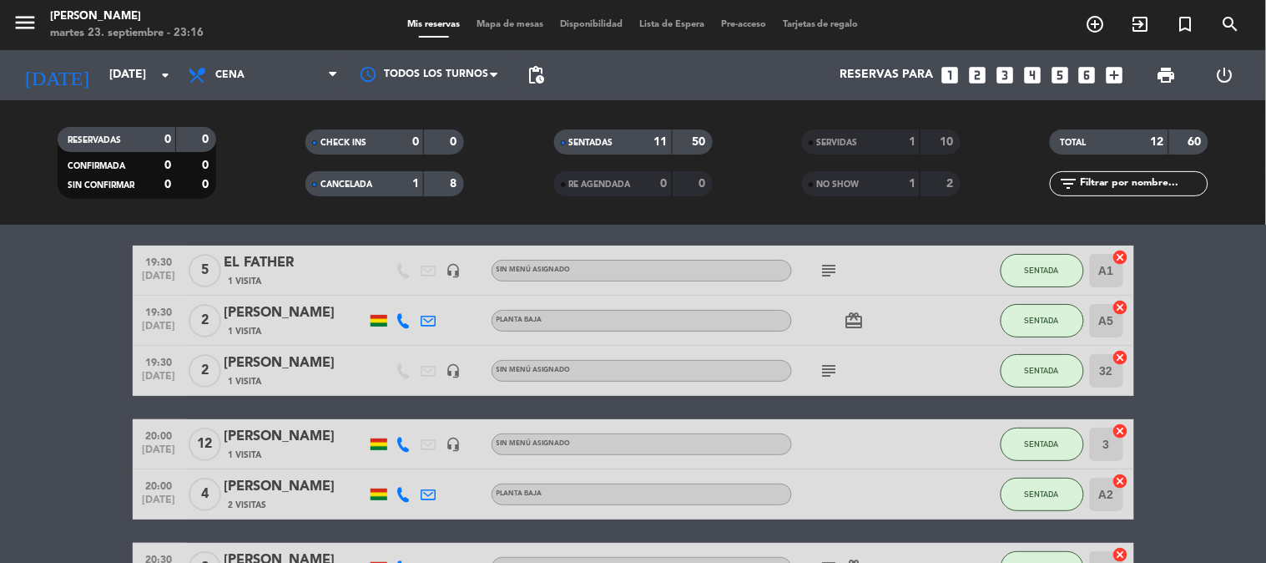
scroll to position [86, 0]
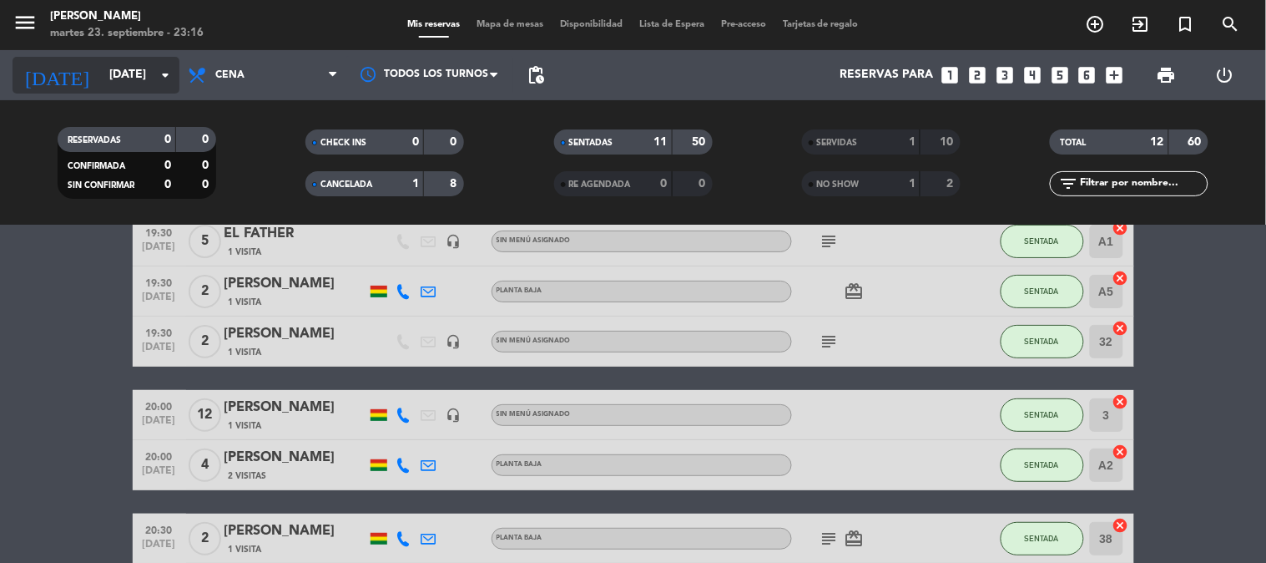
click at [125, 81] on input "[DATE]" at bounding box center [180, 75] width 159 height 30
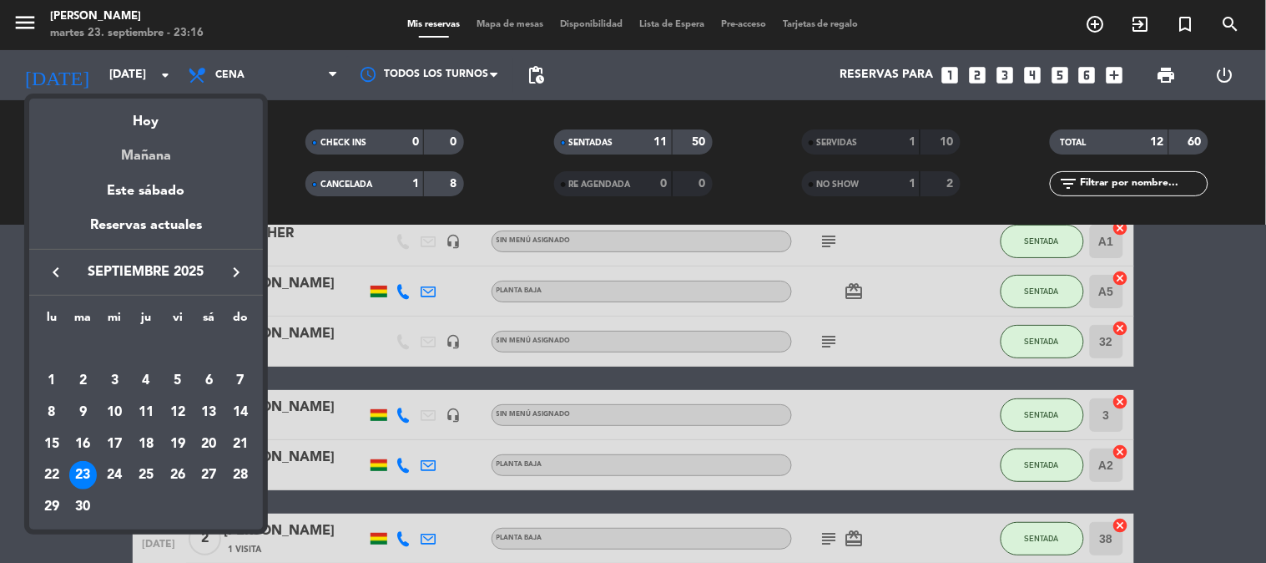
click at [139, 142] on div "Mañana" at bounding box center [146, 150] width 234 height 34
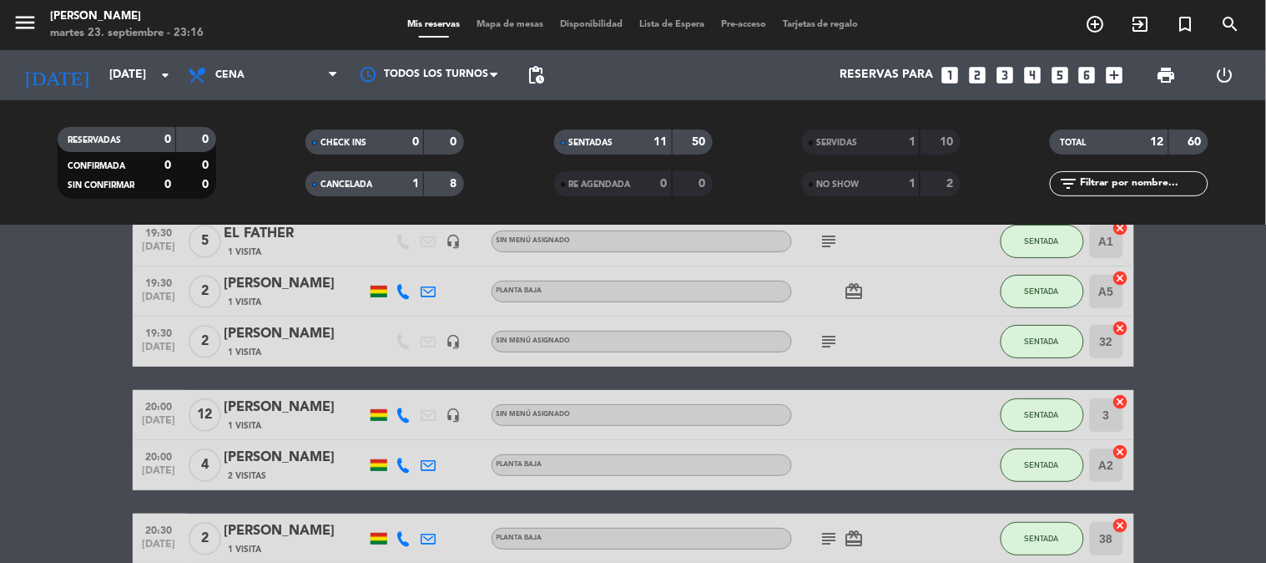
type input "[DATE]"
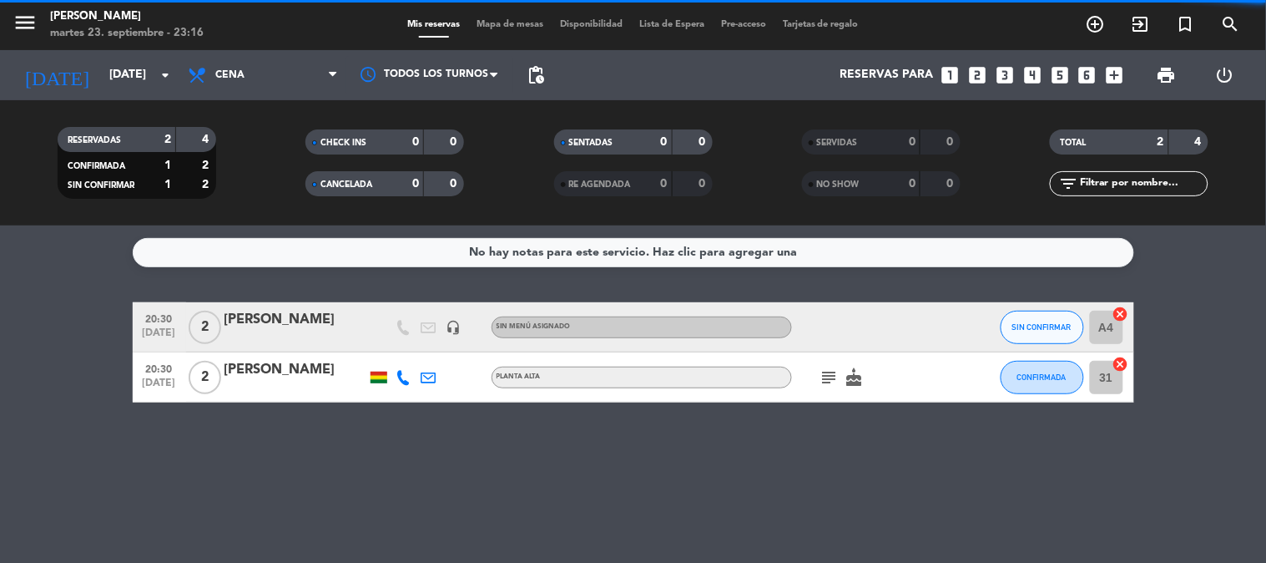
scroll to position [0, 0]
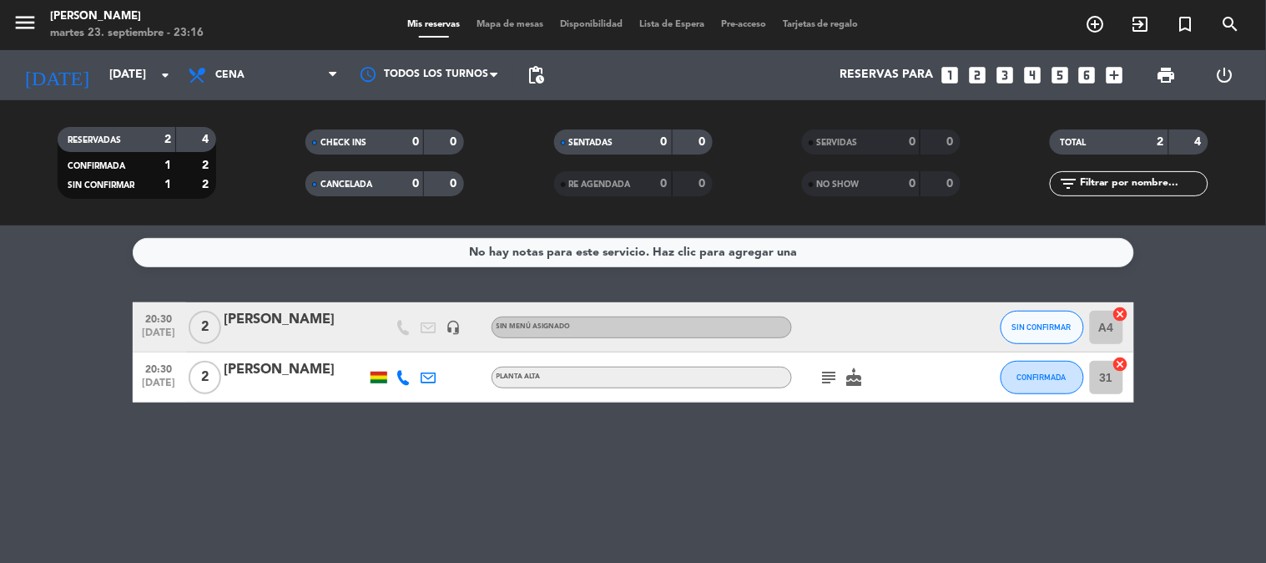
click at [826, 373] on icon "subject" at bounding box center [830, 377] width 20 height 20
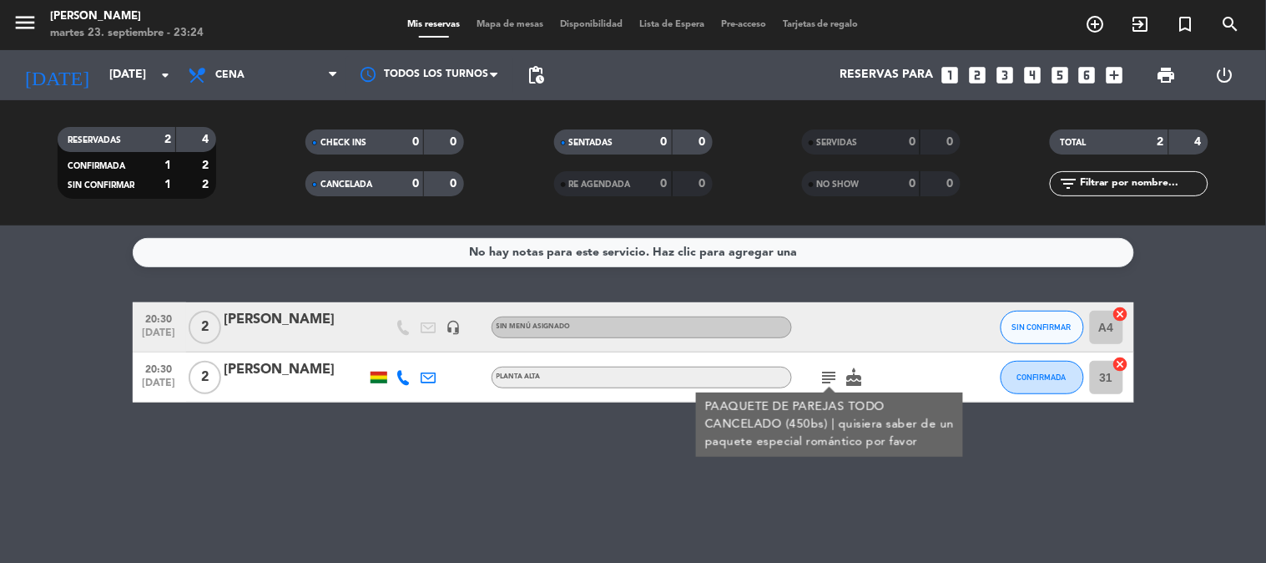
click at [1223, 365] on bookings-row "20:30 [DATE] 2 [PERSON_NAME] headset_mic Sin menú asignado SIN CONFIRMAR A4 can…" at bounding box center [633, 352] width 1266 height 100
